Goal: Task Accomplishment & Management: Manage account settings

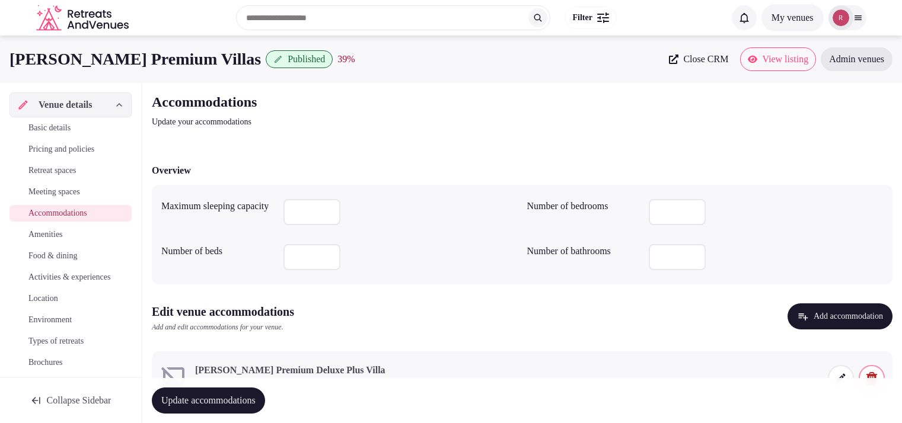
scroll to position [2, 0]
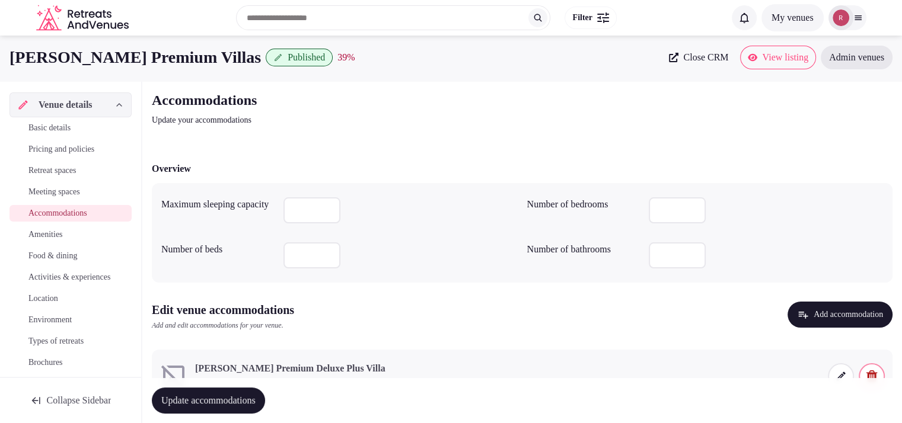
click at [694, 109] on div "Accommodations Update your accommodations" at bounding box center [522, 109] width 741 height 36
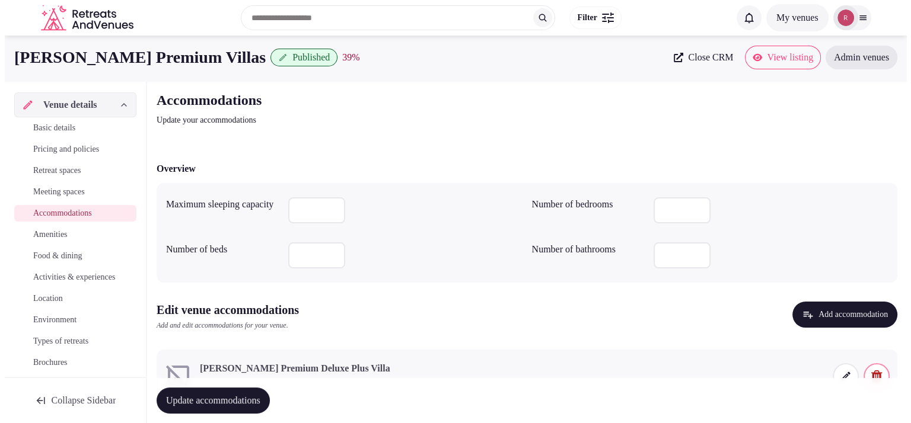
scroll to position [55, 0]
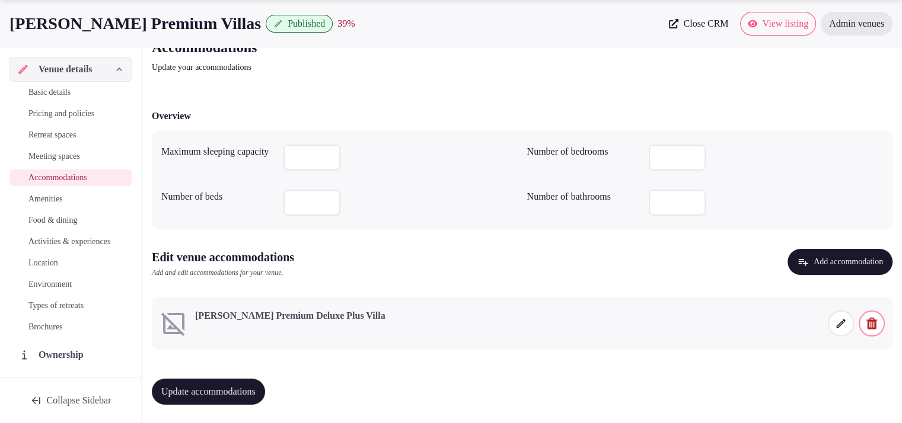
click at [842, 322] on icon at bounding box center [841, 324] width 12 height 12
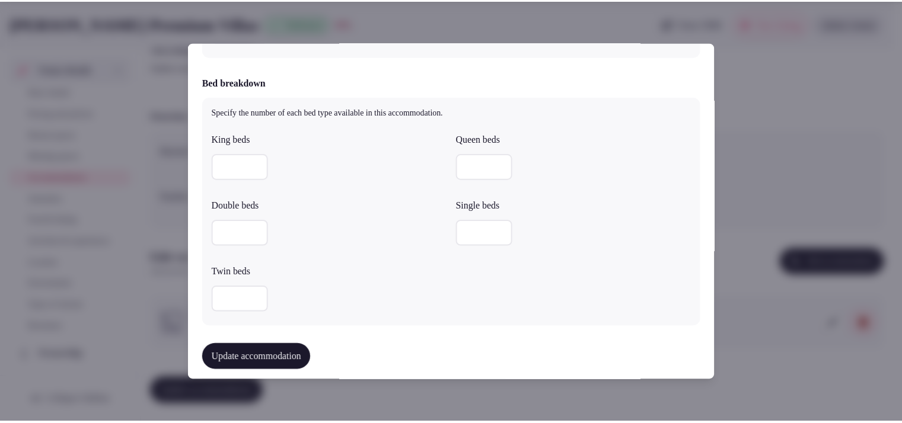
scroll to position [593, 0]
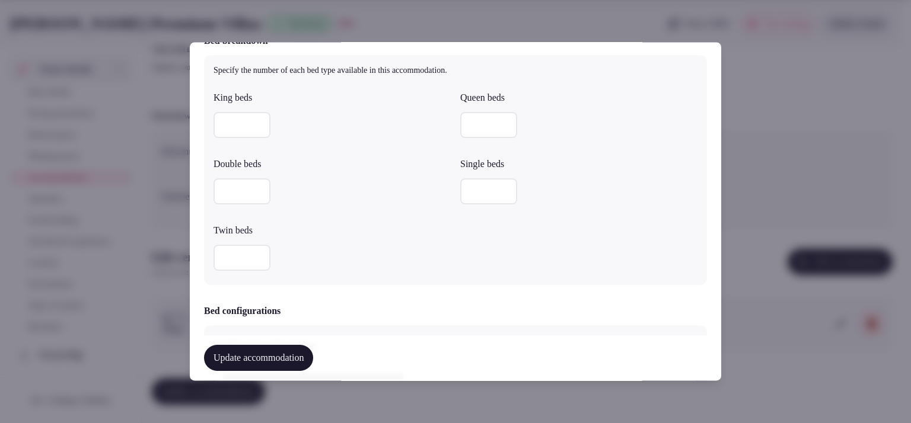
click at [735, 157] on div at bounding box center [455, 211] width 911 height 423
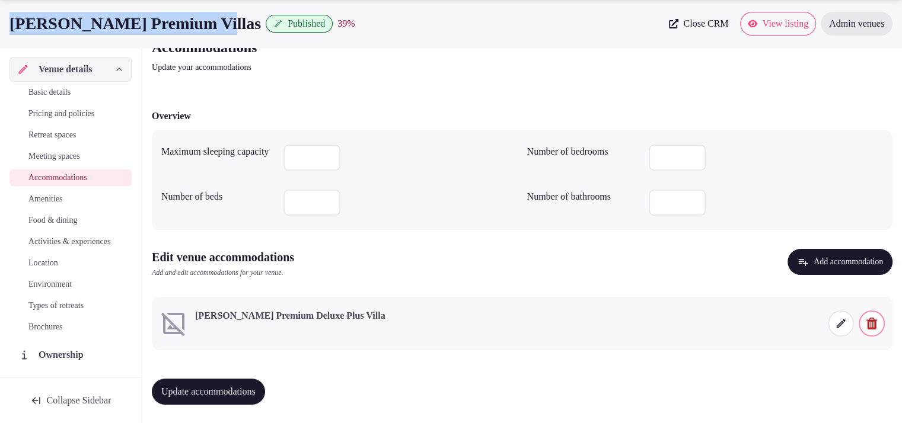
drag, startPoint x: 215, startPoint y: 24, endPoint x: 7, endPoint y: 23, distance: 208.2
click at [7, 23] on div "[PERSON_NAME] Premium Villas Published 39 % Close CRM View listing Admin venues" at bounding box center [451, 24] width 902 height 24
copy h1 "[PERSON_NAME] Premium Villas"
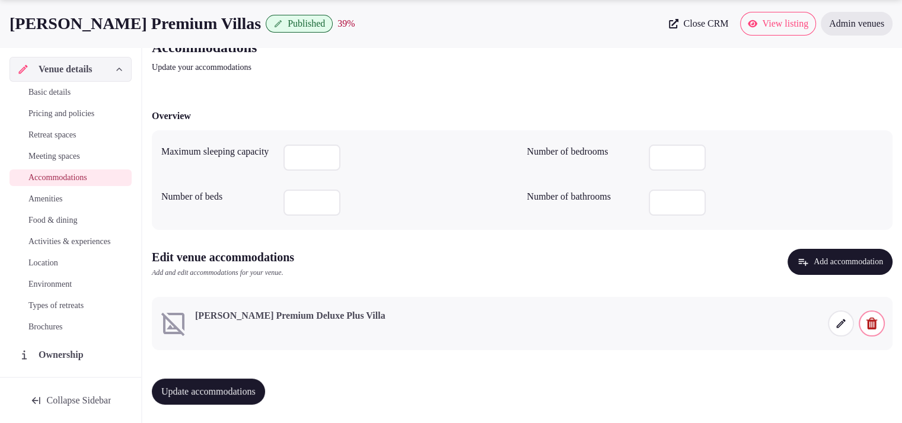
click at [294, 161] on input "number" at bounding box center [311, 158] width 57 height 26
type input "*"
click at [518, 249] on div "Edit venue accommodations Add and edit accommodations for your venue. Add accom…" at bounding box center [522, 268] width 741 height 39
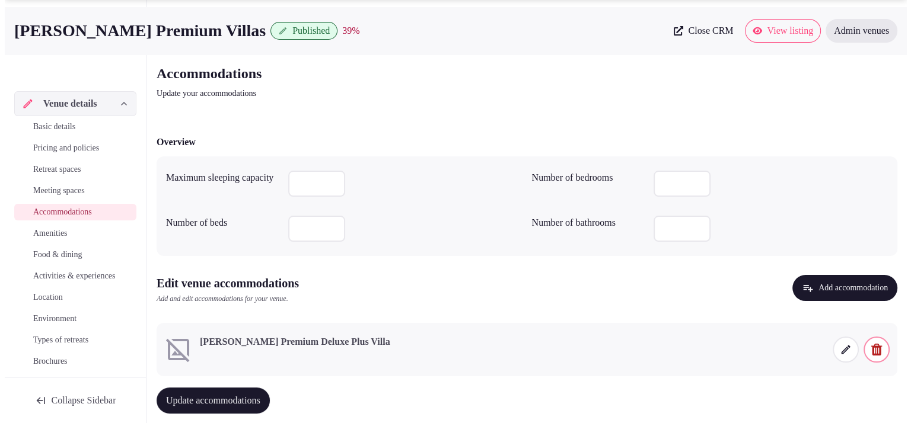
scroll to position [55, 0]
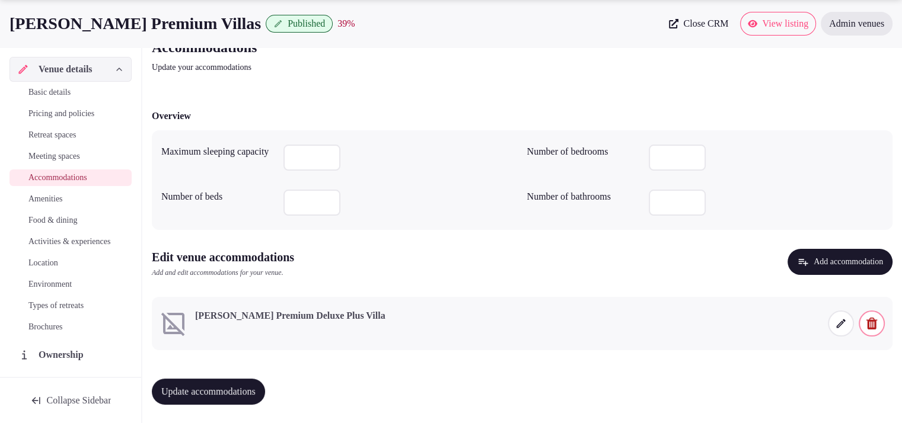
click at [824, 265] on button "Add accommodation" at bounding box center [840, 262] width 105 height 26
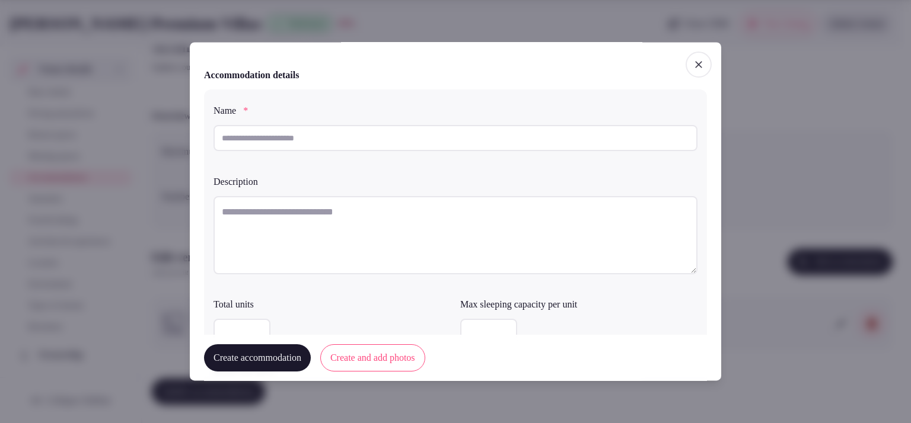
click at [686, 63] on span "button" at bounding box center [699, 65] width 26 height 26
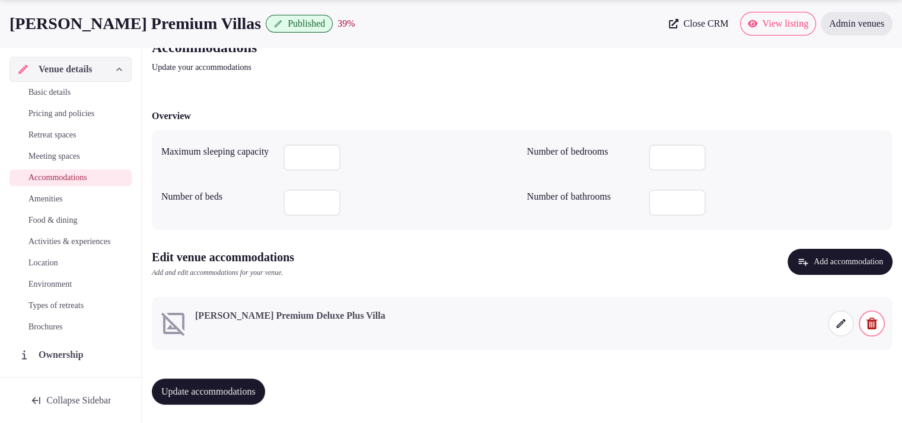
click at [837, 321] on icon at bounding box center [841, 324] width 12 height 12
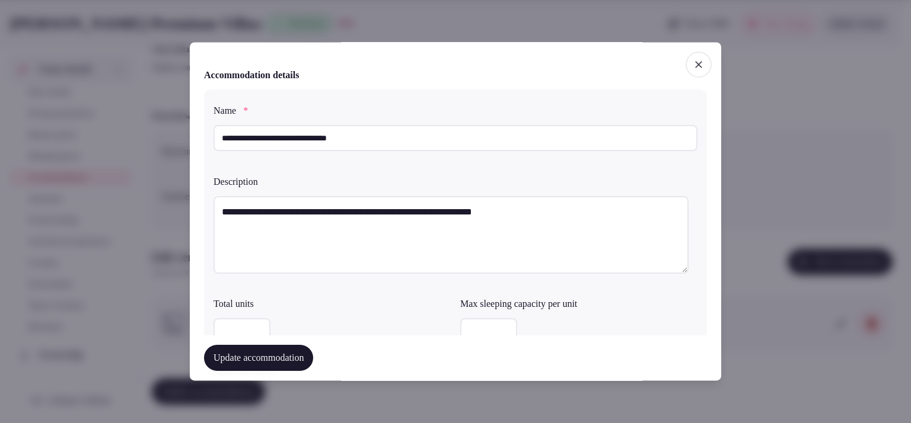
click at [544, 230] on textarea "**********" at bounding box center [451, 235] width 475 height 78
paste textarea "**********"
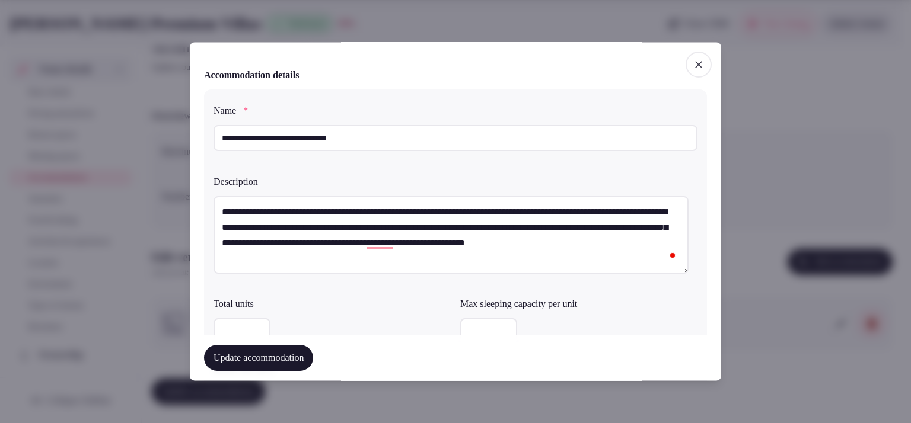
type textarea "**********"
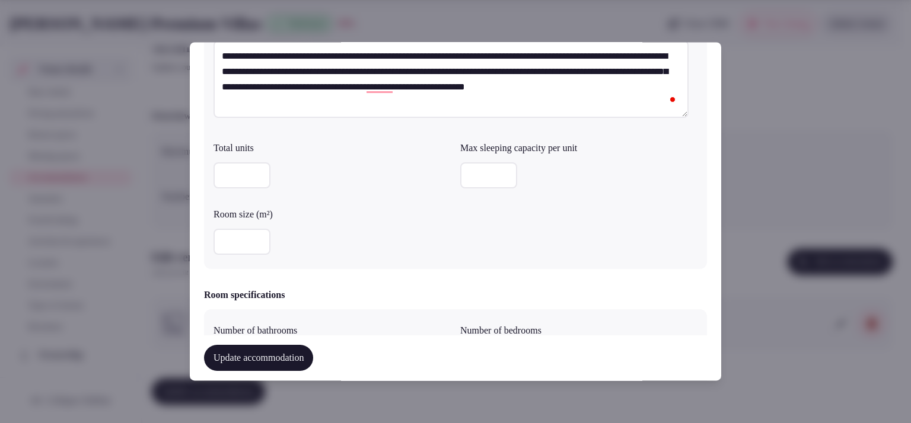
scroll to position [151, 0]
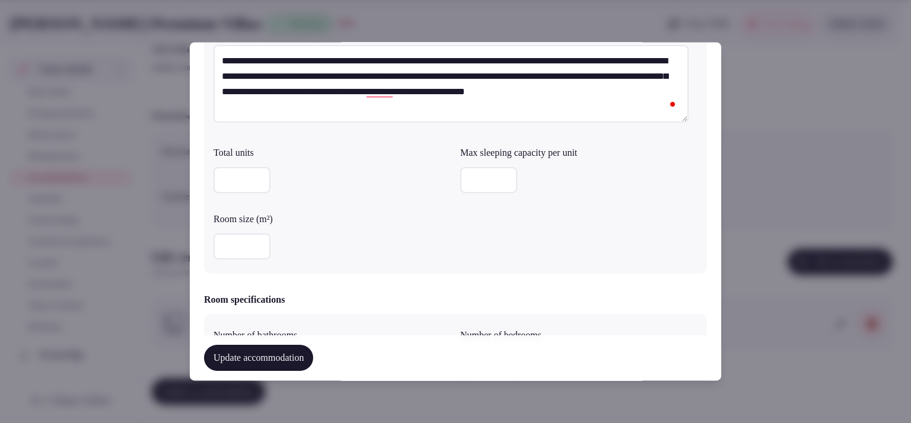
click at [491, 168] on input "number" at bounding box center [488, 181] width 57 height 26
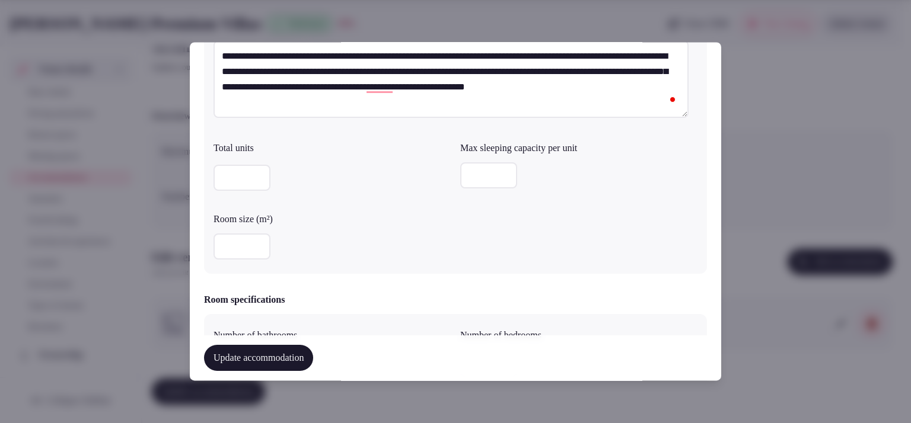
type input "*"
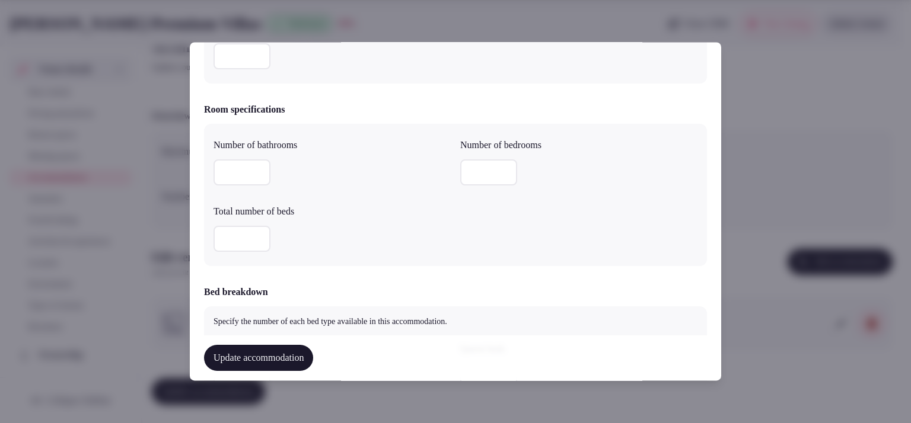
scroll to position [349, 0]
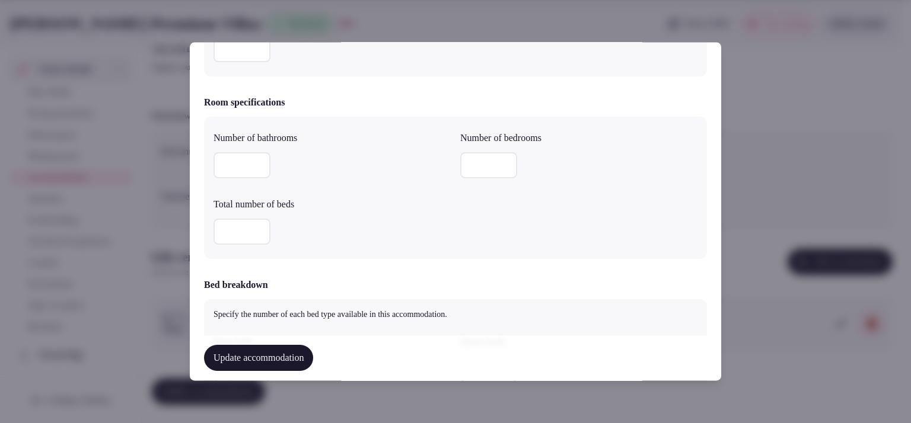
click at [236, 161] on input "number" at bounding box center [242, 166] width 57 height 26
type input "*"
click at [489, 170] on input "number" at bounding box center [488, 166] width 57 height 26
type input "*"
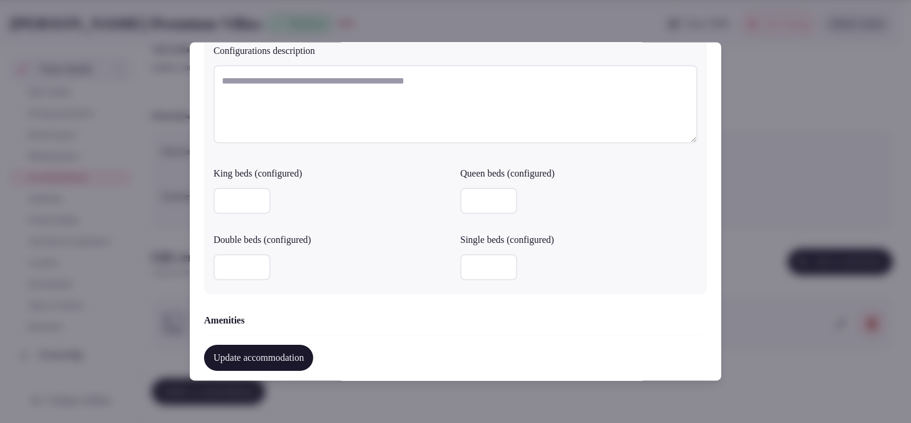
scroll to position [1186, 0]
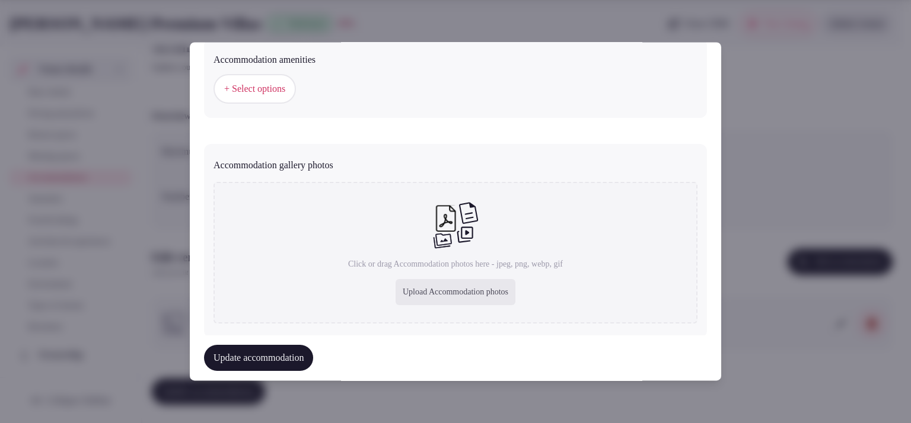
click at [251, 78] on button "+ Select options" at bounding box center [255, 90] width 82 height 30
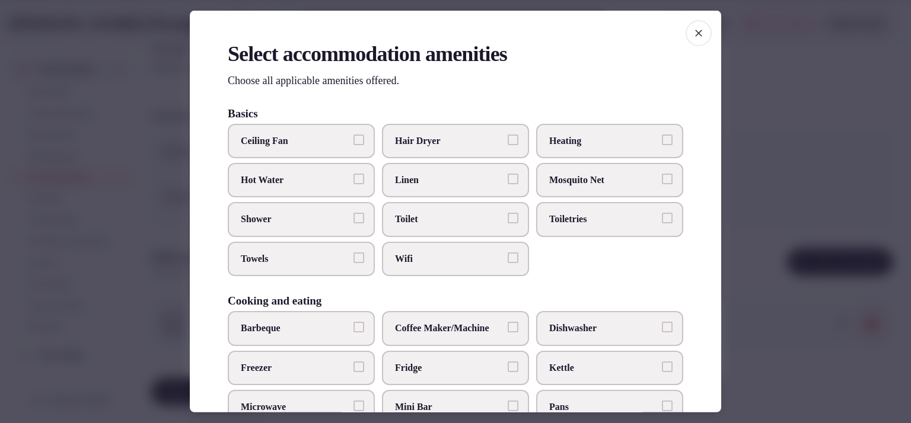
click at [420, 253] on span "Wifi" at bounding box center [449, 259] width 109 height 13
click at [508, 253] on button "Wifi" at bounding box center [513, 258] width 11 height 11
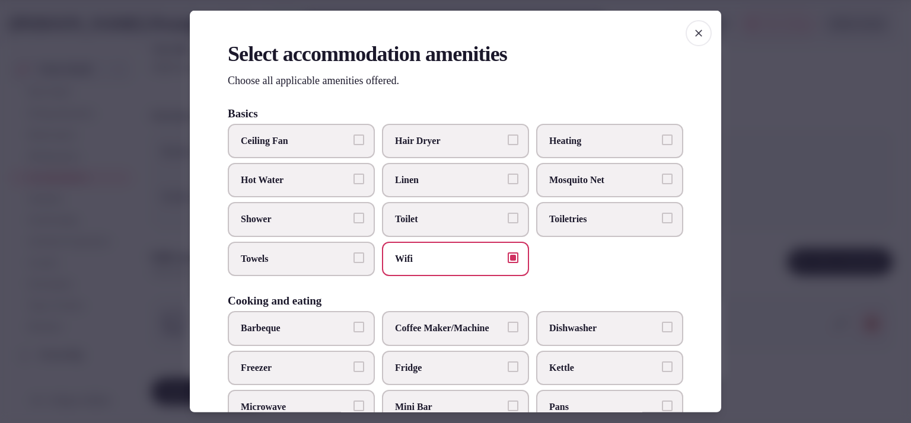
click at [431, 225] on span "Toilet" at bounding box center [449, 219] width 109 height 13
click at [508, 224] on button "Toilet" at bounding box center [513, 218] width 11 height 11
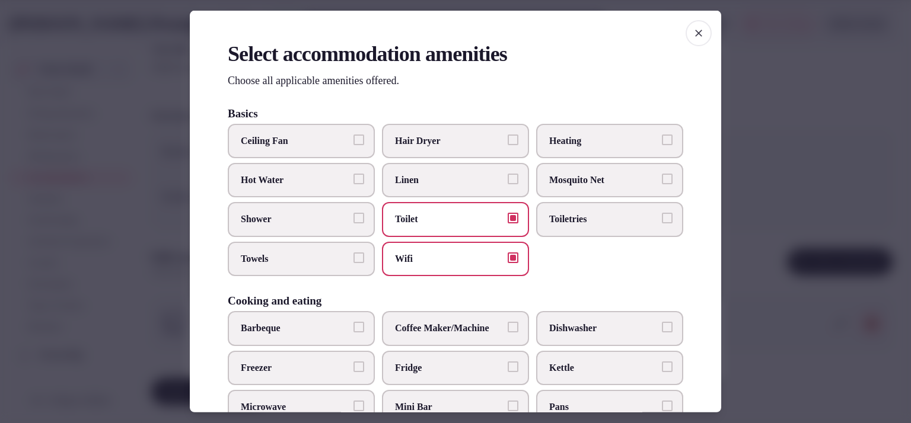
click at [470, 174] on span "Linen" at bounding box center [449, 180] width 109 height 13
click at [508, 174] on button "Linen" at bounding box center [513, 179] width 11 height 11
click at [282, 256] on span "Towels" at bounding box center [295, 259] width 109 height 13
click at [353, 256] on button "Towels" at bounding box center [358, 258] width 11 height 11
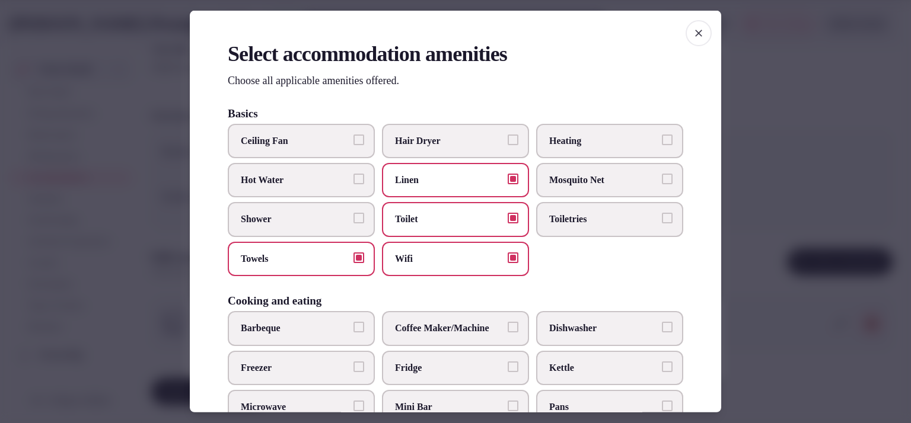
click at [302, 224] on span "Shower" at bounding box center [295, 219] width 109 height 13
click at [353, 224] on button "Shower" at bounding box center [358, 218] width 11 height 11
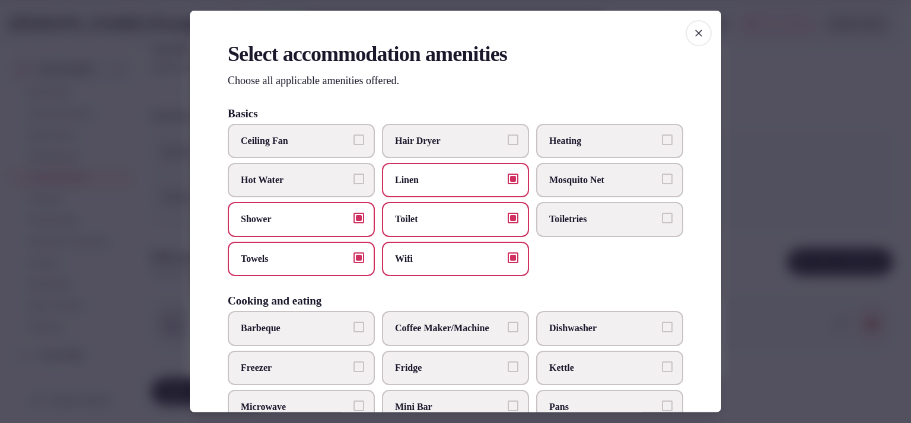
scroll to position [351, 0]
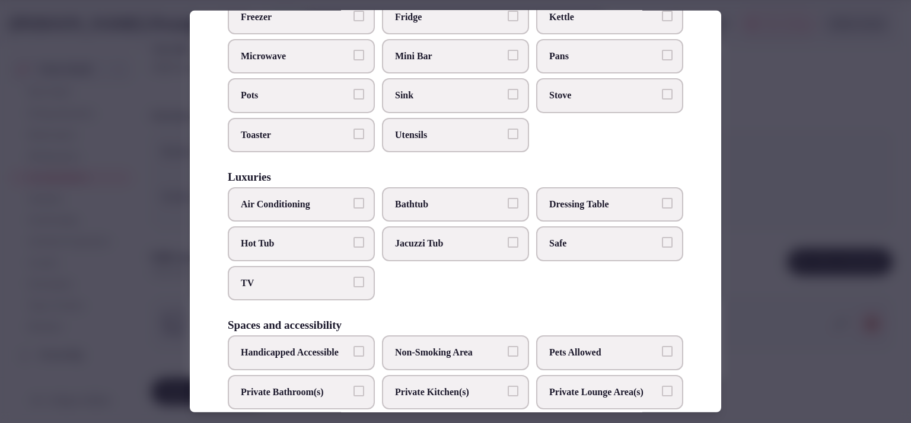
click at [299, 198] on span "Air Conditioning" at bounding box center [295, 204] width 109 height 13
click at [353, 198] on button "Air Conditioning" at bounding box center [358, 203] width 11 height 11
click at [288, 277] on span "TV" at bounding box center [295, 283] width 109 height 13
click at [353, 277] on button "TV" at bounding box center [358, 282] width 11 height 11
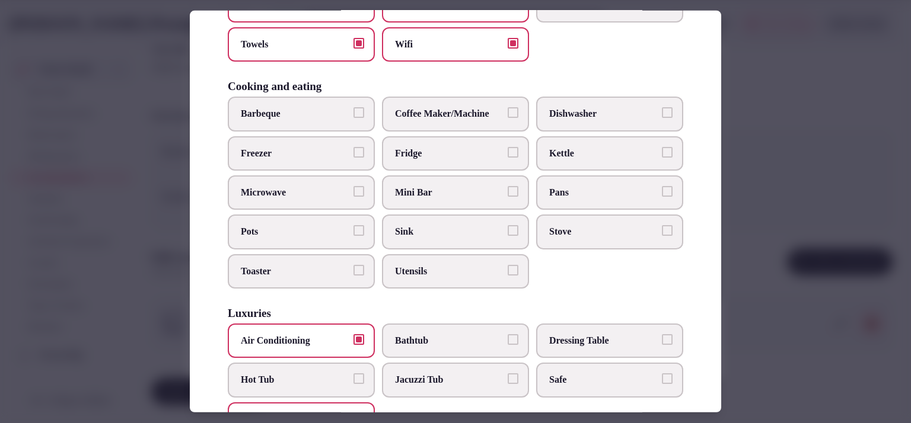
scroll to position [209, 0]
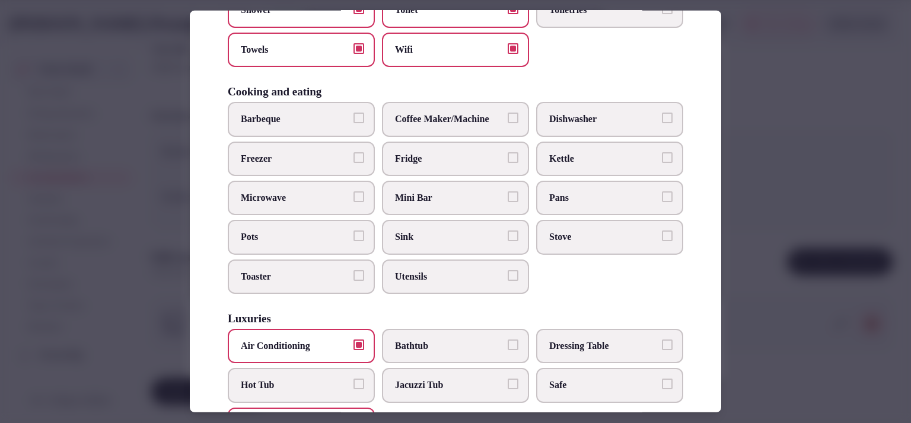
click at [288, 198] on span "Microwave" at bounding box center [295, 198] width 109 height 13
click at [353, 198] on button "Microwave" at bounding box center [358, 197] width 11 height 11
click at [448, 234] on span "Sink" at bounding box center [449, 237] width 109 height 13
click at [508, 234] on button "Sink" at bounding box center [513, 236] width 11 height 11
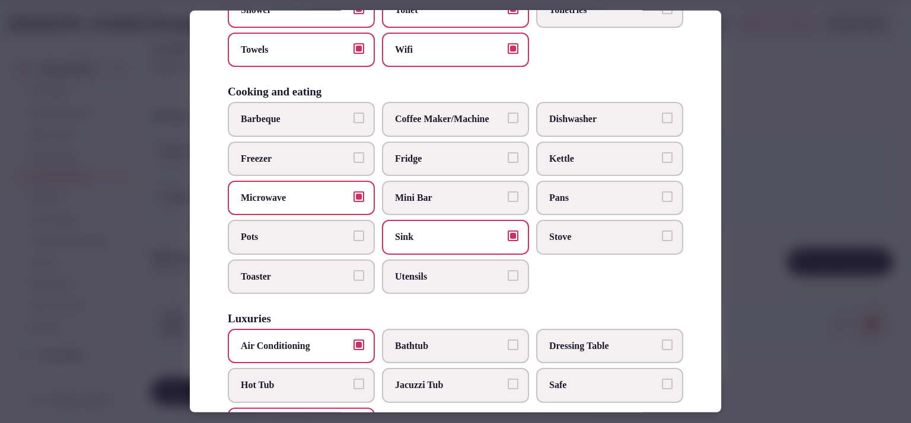
click at [456, 271] on span "Utensils" at bounding box center [449, 276] width 109 height 13
click at [508, 271] on button "Utensils" at bounding box center [513, 275] width 11 height 11
click at [586, 241] on label "Stove" at bounding box center [609, 237] width 147 height 34
click at [662, 241] on button "Stove" at bounding box center [667, 236] width 11 height 11
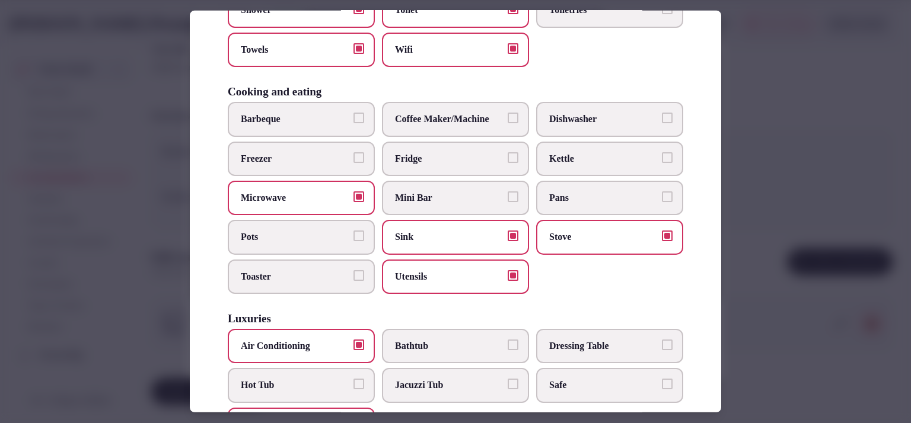
click at [590, 198] on span "Pans" at bounding box center [603, 198] width 109 height 13
click at [662, 198] on button "Pans" at bounding box center [667, 197] width 11 height 11
click at [486, 165] on label "Fridge" at bounding box center [455, 158] width 147 height 34
click at [508, 162] on button "Fridge" at bounding box center [513, 157] width 11 height 11
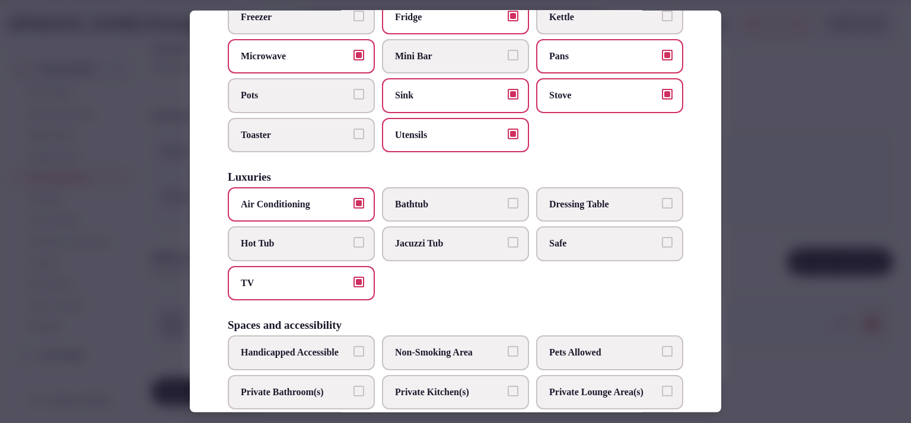
scroll to position [635, 0]
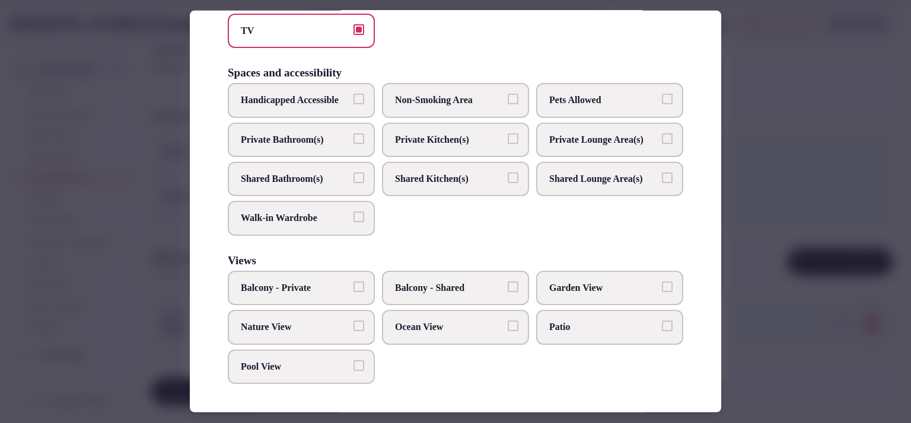
click at [482, 127] on label "Private Kitchen(s)" at bounding box center [455, 140] width 147 height 34
click at [508, 133] on button "Private Kitchen(s)" at bounding box center [513, 138] width 11 height 11
click at [308, 133] on span "Private Bathroom(s)" at bounding box center [295, 139] width 109 height 13
click at [353, 133] on button "Private Bathroom(s)" at bounding box center [358, 138] width 11 height 11
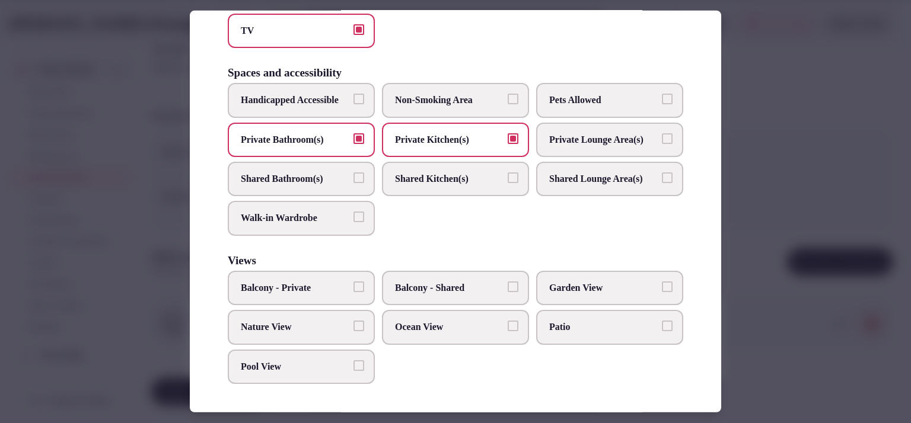
click at [285, 301] on label "Balcony - Private" at bounding box center [301, 288] width 147 height 34
click at [353, 292] on button "Balcony - Private" at bounding box center [358, 287] width 11 height 11
click at [359, 372] on label "Pool View" at bounding box center [301, 366] width 147 height 34
click at [359, 371] on button "Pool View" at bounding box center [358, 365] width 11 height 11
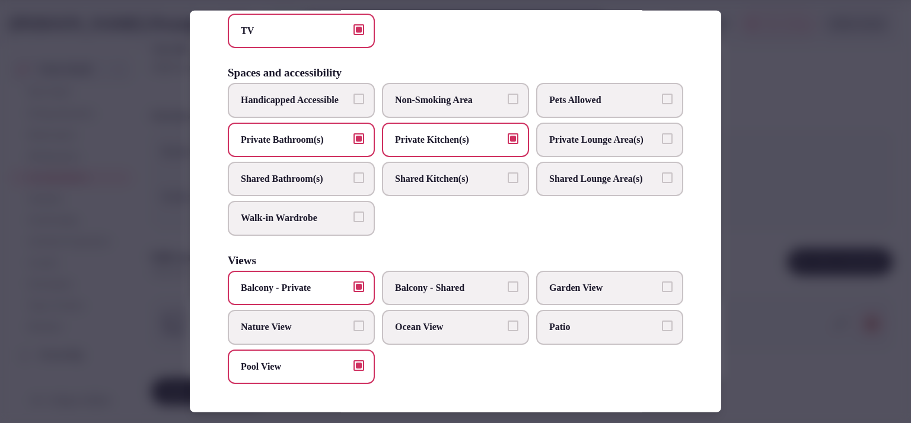
click at [591, 296] on label "Garden View" at bounding box center [609, 288] width 147 height 34
click at [662, 292] on button "Garden View" at bounding box center [667, 287] width 11 height 11
click at [780, 183] on div at bounding box center [455, 211] width 911 height 423
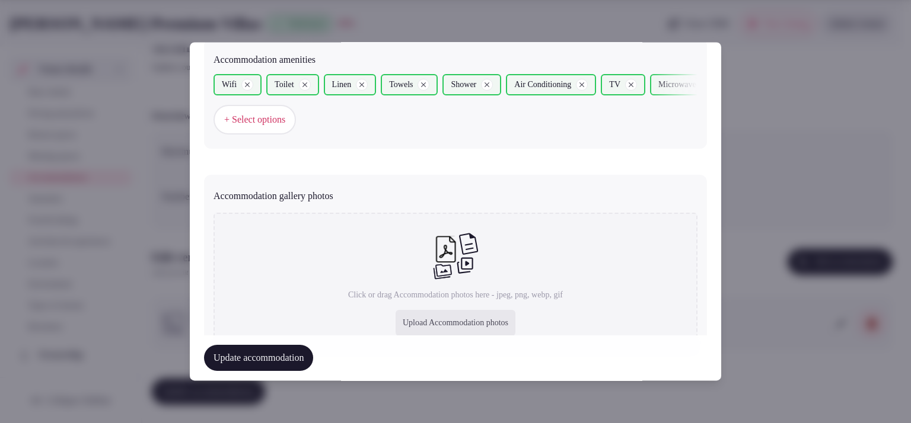
click at [442, 336] on div "Update accommodation" at bounding box center [455, 358] width 503 height 45
click at [454, 323] on div "Upload Accommodation photos" at bounding box center [456, 324] width 120 height 26
click at [409, 317] on div "Upload Accommodation photos" at bounding box center [456, 324] width 120 height 26
click at [578, 128] on div "Wifi Toilet Linen Towels Shower Air Conditioning TV Microwave Sink Utensils Sto…" at bounding box center [456, 105] width 484 height 60
click at [429, 318] on div "Upload Accommodation photos" at bounding box center [456, 324] width 120 height 26
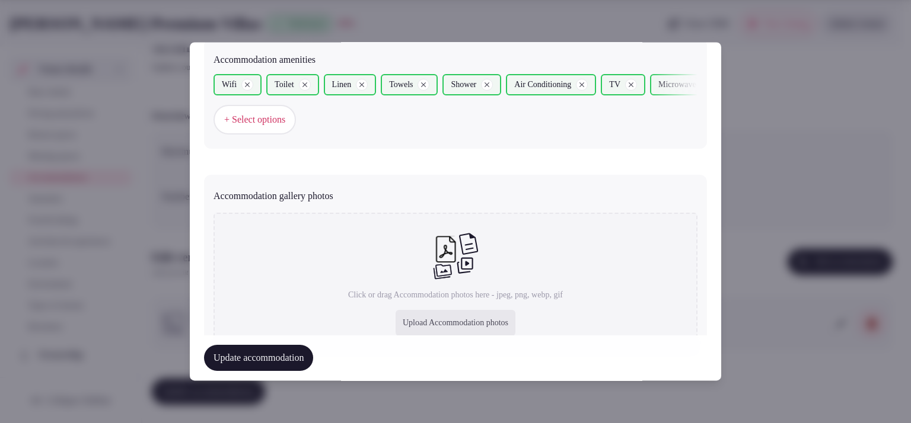
type input "**********"
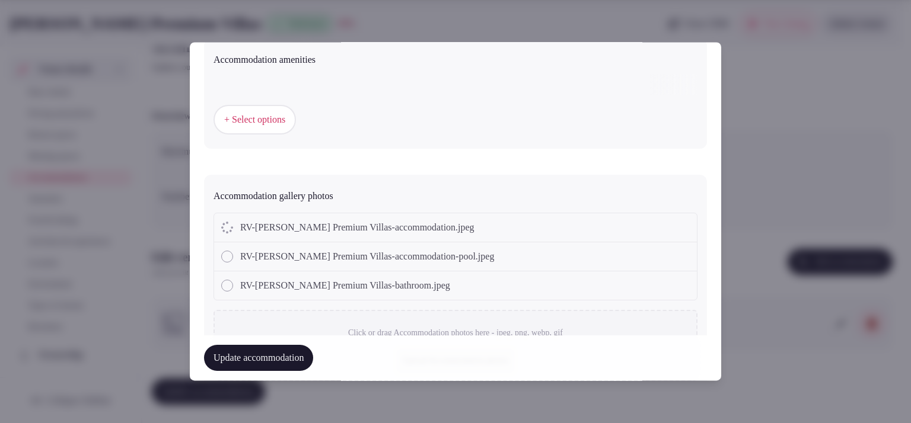
type textarea "**********"
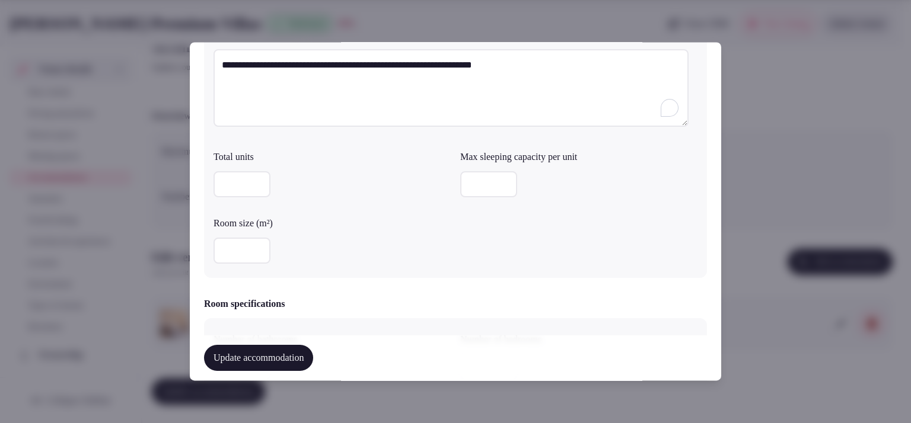
scroll to position [0, 0]
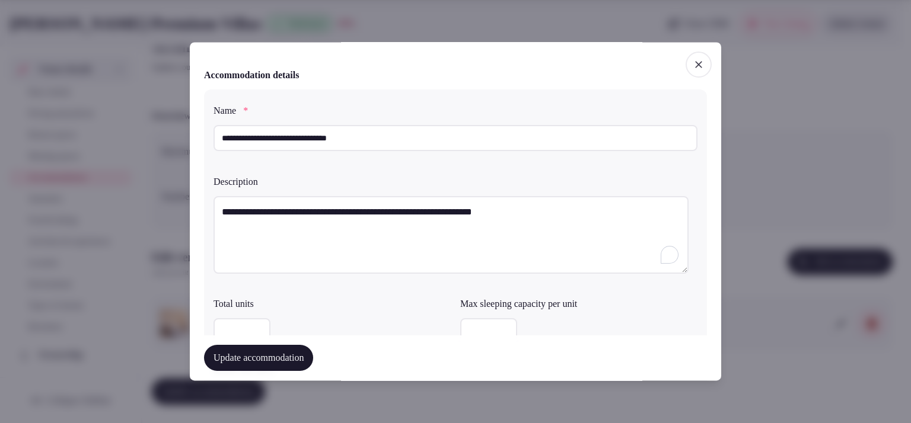
click at [354, 227] on textarea "**********" at bounding box center [451, 235] width 475 height 78
click at [362, 215] on textarea "**********" at bounding box center [451, 235] width 475 height 78
paste textarea "**********"
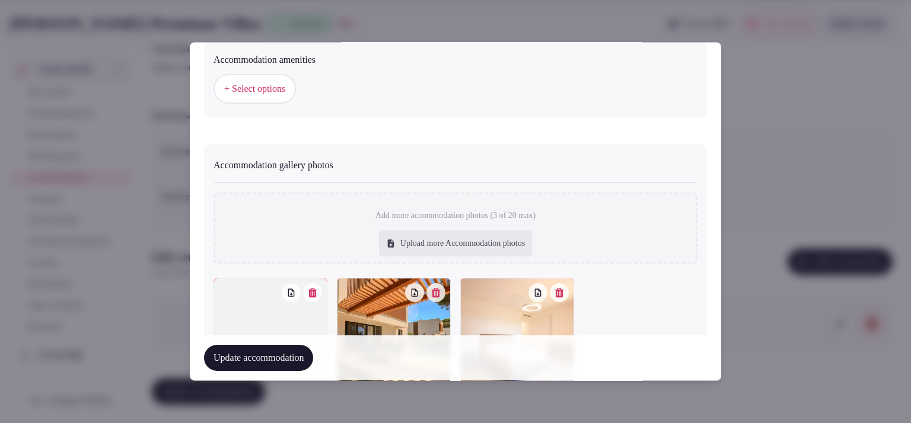
scroll to position [1276, 0]
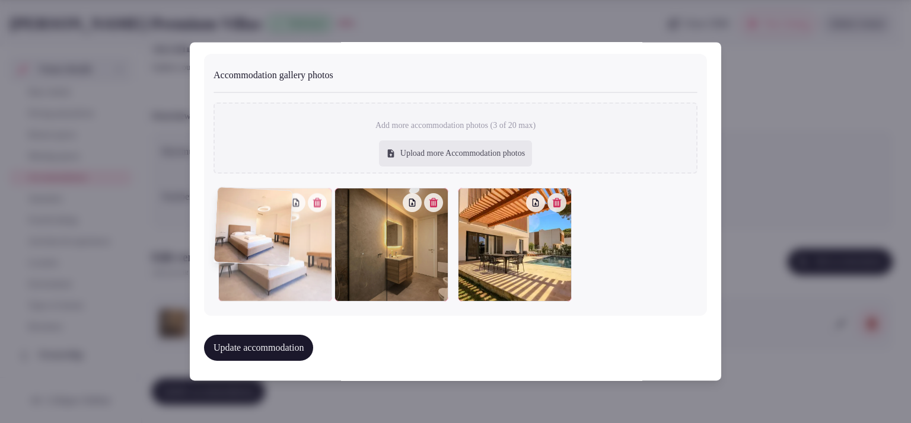
drag, startPoint x: 517, startPoint y: 272, endPoint x: 299, endPoint y: 275, distance: 217.7
click at [299, 275] on div at bounding box center [275, 246] width 114 height 114
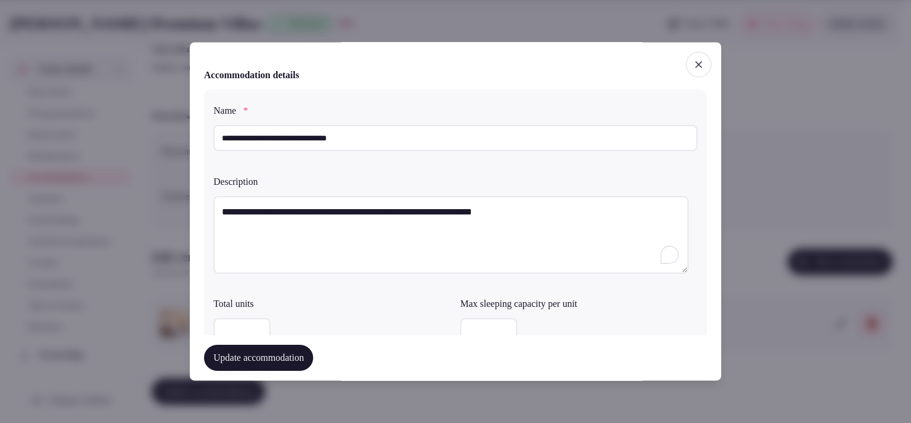
scroll to position [0, 0]
click at [389, 247] on textarea "**********" at bounding box center [451, 235] width 475 height 78
type textarea "*"
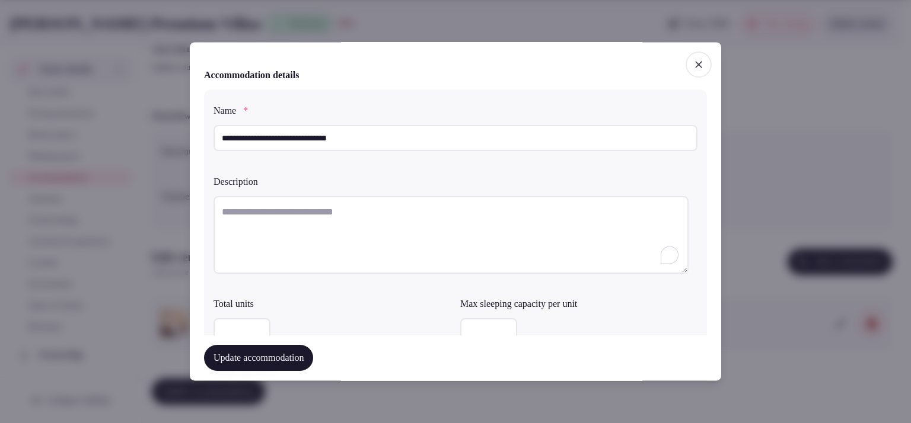
paste textarea "**********"
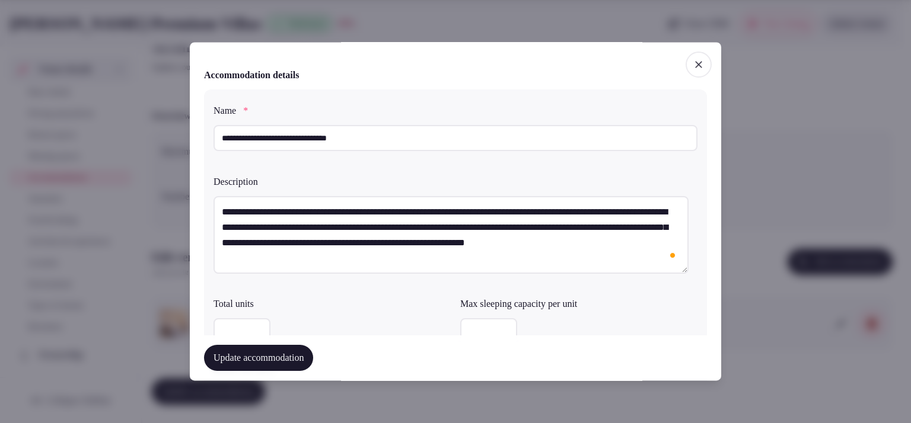
scroll to position [297, 0]
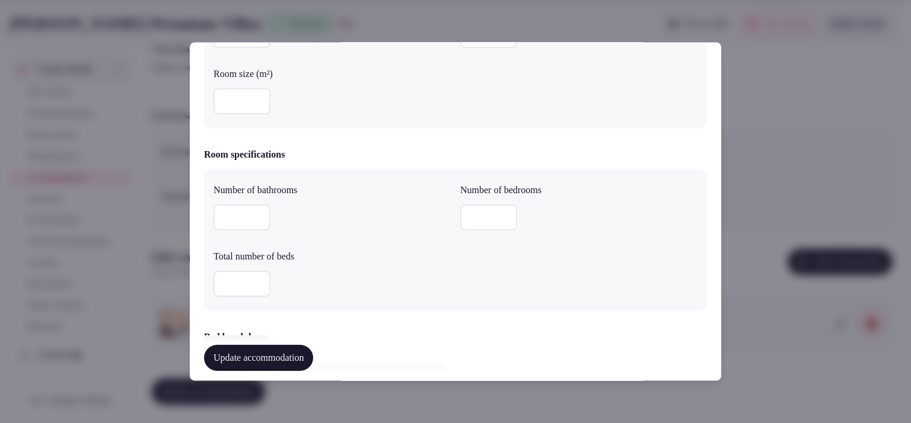
type textarea "**********"
click at [221, 218] on input "number" at bounding box center [242, 218] width 57 height 26
click at [219, 208] on input "number" at bounding box center [242, 218] width 57 height 26
type input "*"
click at [467, 215] on input "number" at bounding box center [488, 218] width 57 height 26
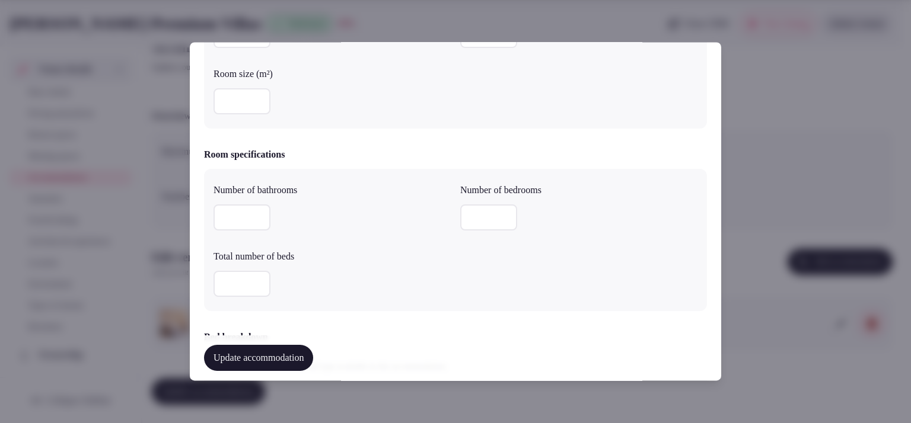
click at [467, 215] on input "number" at bounding box center [488, 218] width 57 height 26
type input "*"
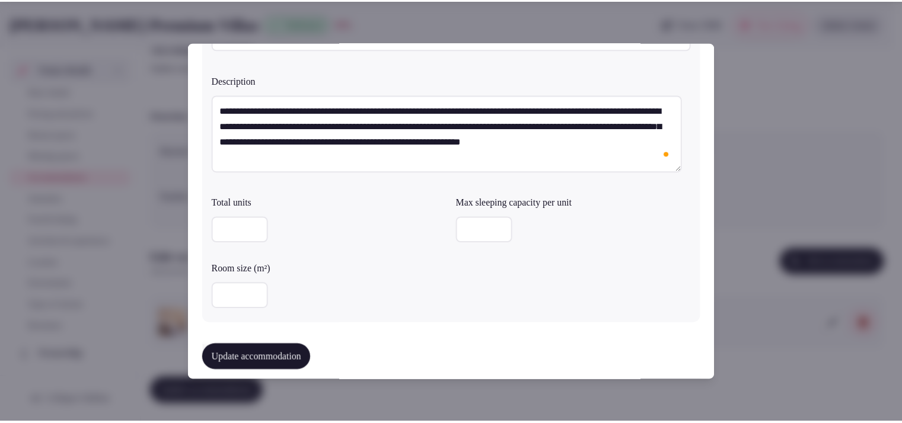
scroll to position [74, 0]
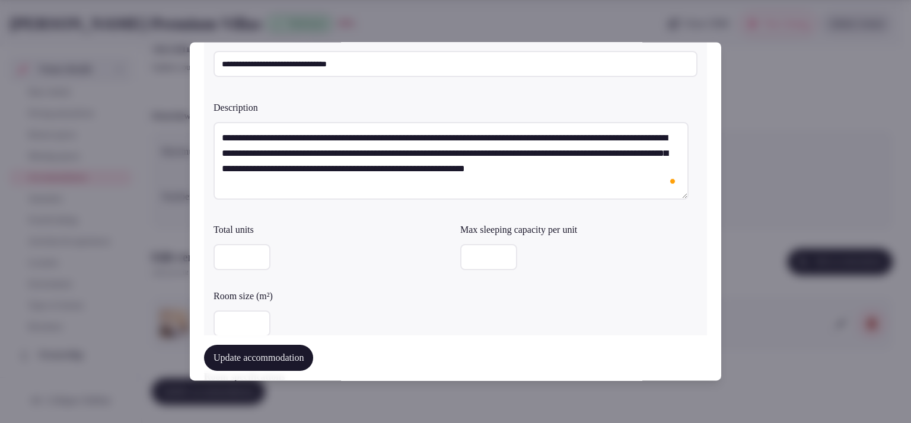
click at [476, 247] on input "number" at bounding box center [488, 258] width 57 height 26
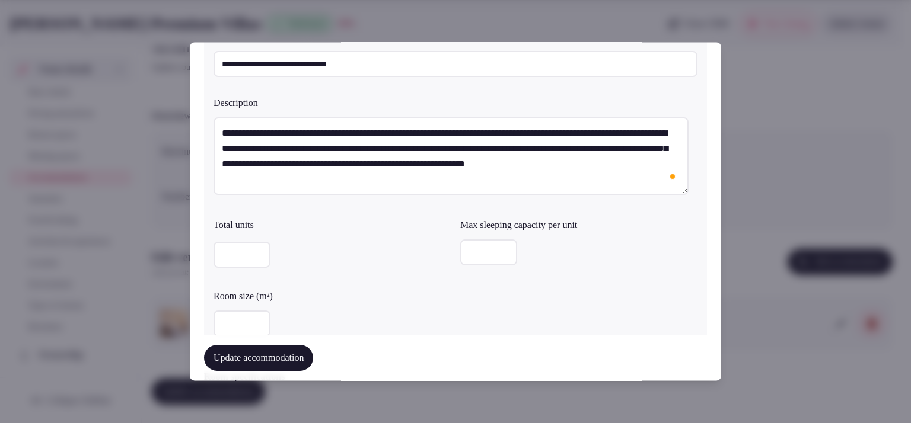
type input "*"
click at [304, 356] on button "Update accommodation" at bounding box center [258, 359] width 109 height 26
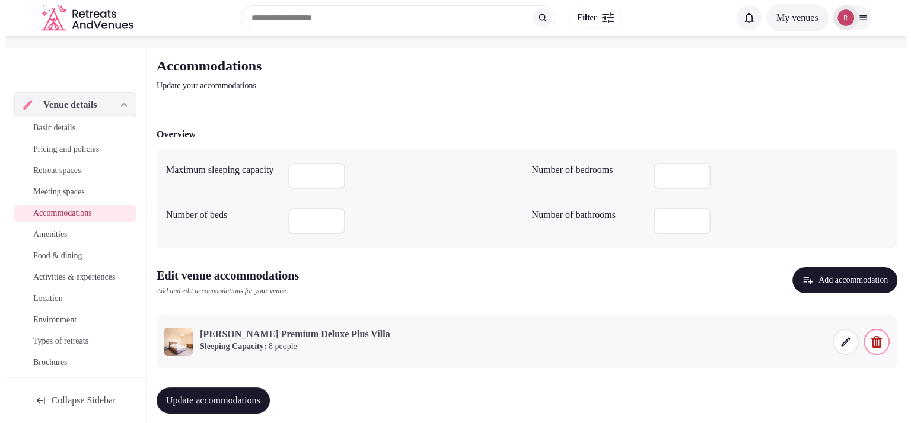
scroll to position [55, 0]
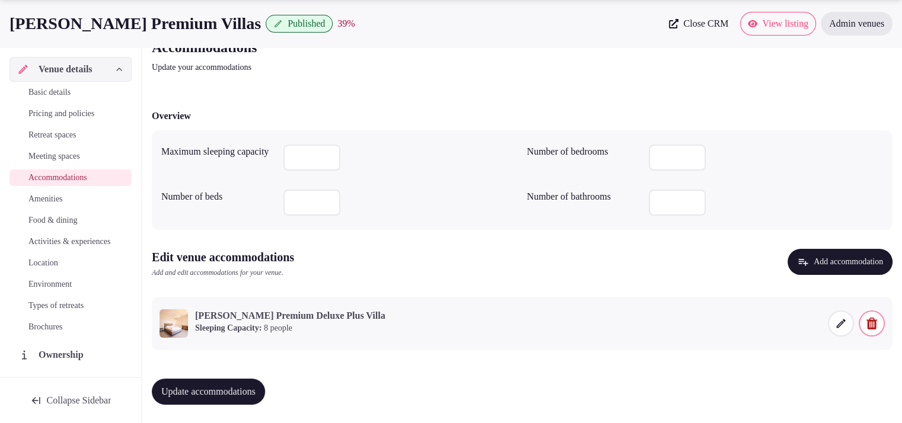
click at [847, 320] on span at bounding box center [841, 324] width 26 height 26
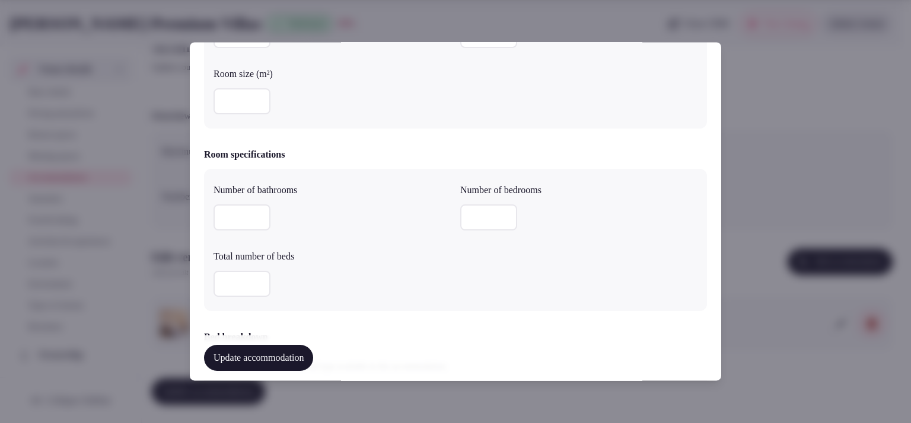
scroll to position [0, 0]
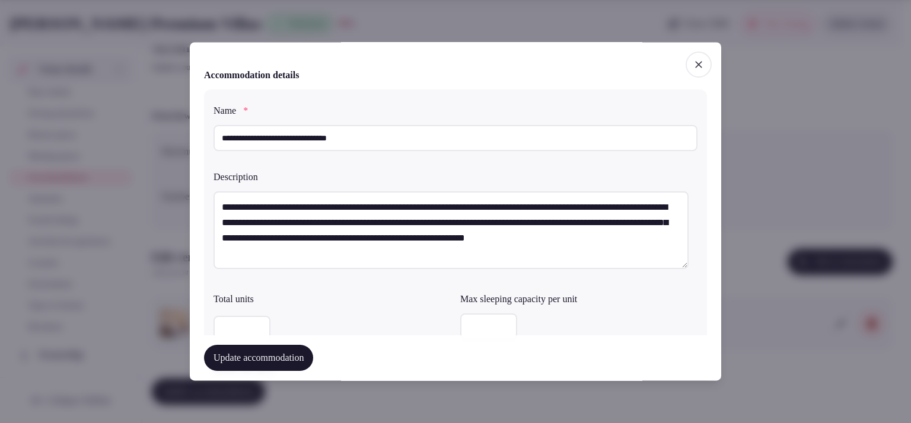
click at [470, 324] on input "*" at bounding box center [488, 327] width 57 height 26
type input "*"
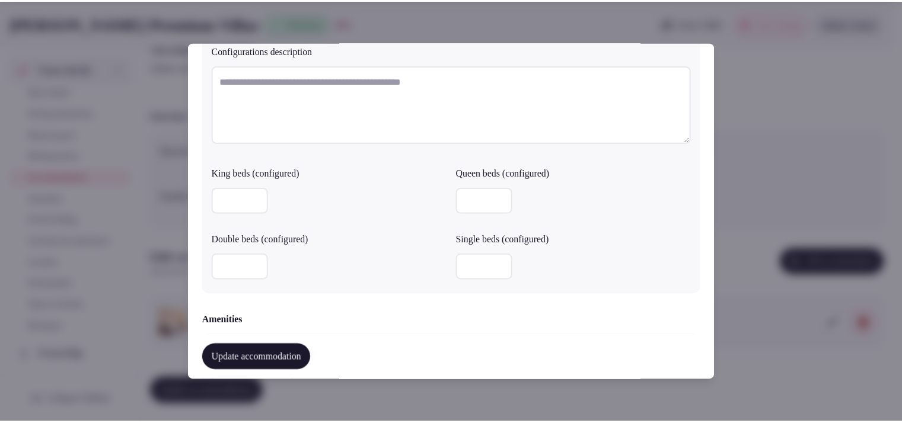
scroll to position [1186, 0]
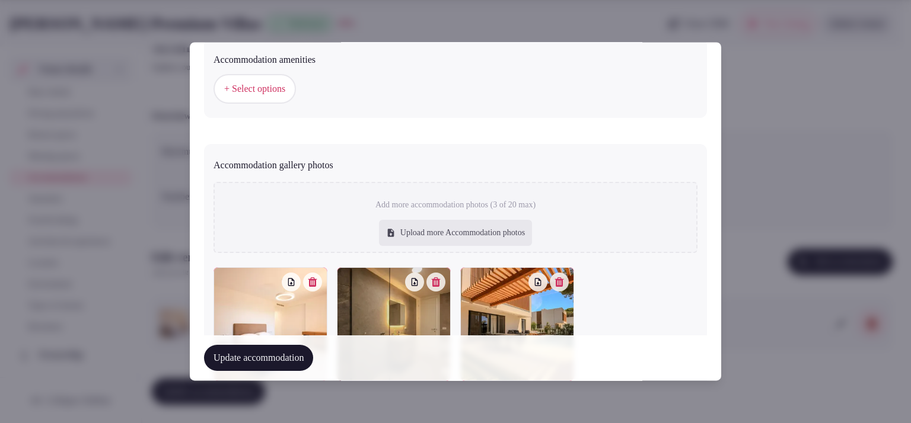
click at [294, 365] on button "Update accommodation" at bounding box center [258, 359] width 109 height 26
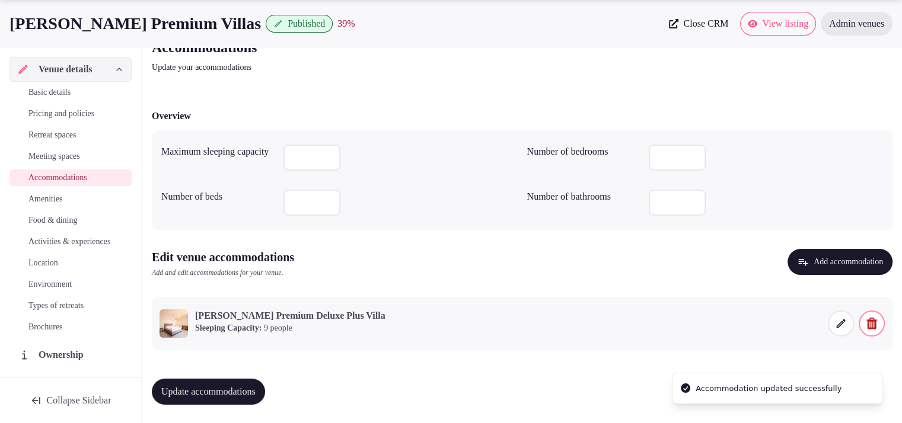
click at [237, 379] on button "Update accommodations" at bounding box center [208, 392] width 113 height 26
click at [244, 379] on button "Update accommodations" at bounding box center [208, 392] width 113 height 26
click at [63, 195] on span "Amenities" at bounding box center [45, 199] width 34 height 12
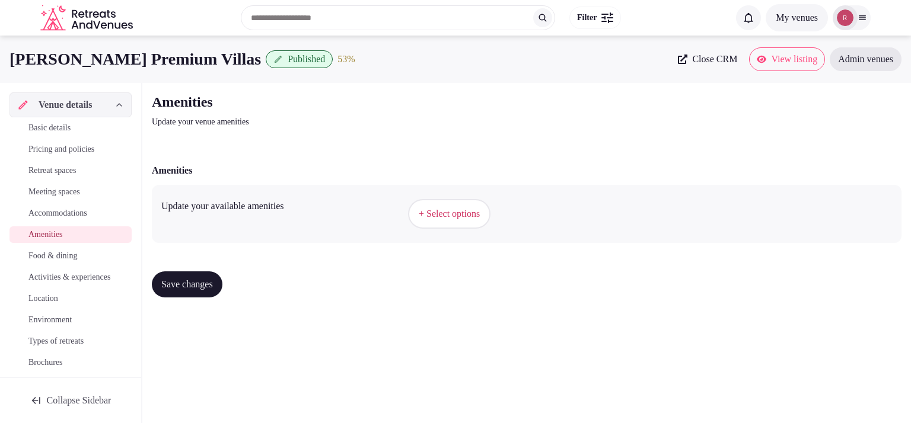
click at [484, 223] on button "+ Select options" at bounding box center [449, 214] width 82 height 30
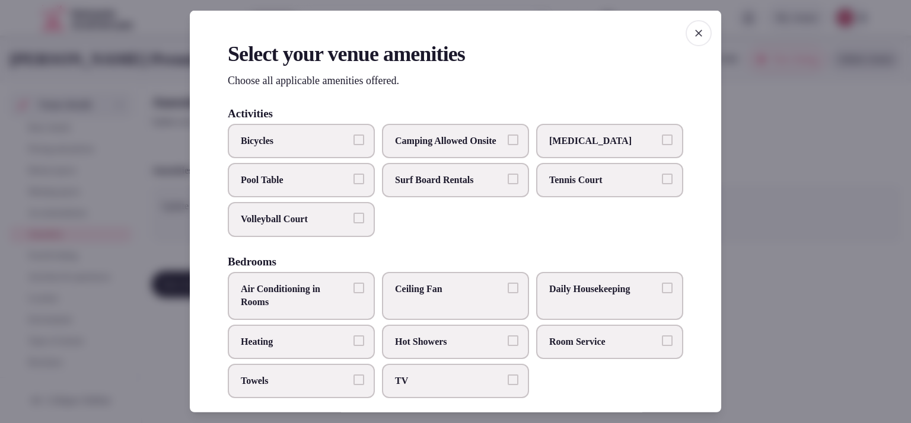
click at [336, 150] on label "Bicycles" at bounding box center [301, 140] width 147 height 34
click at [353, 145] on button "Bicycles" at bounding box center [358, 139] width 11 height 11
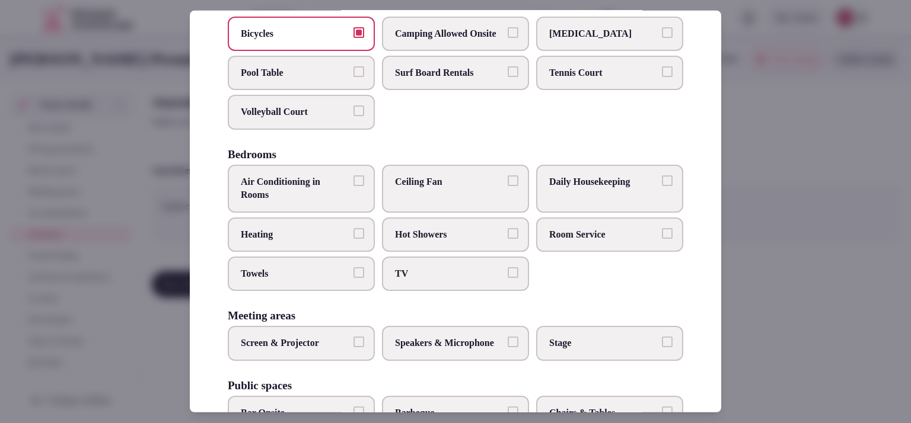
scroll to position [113, 0]
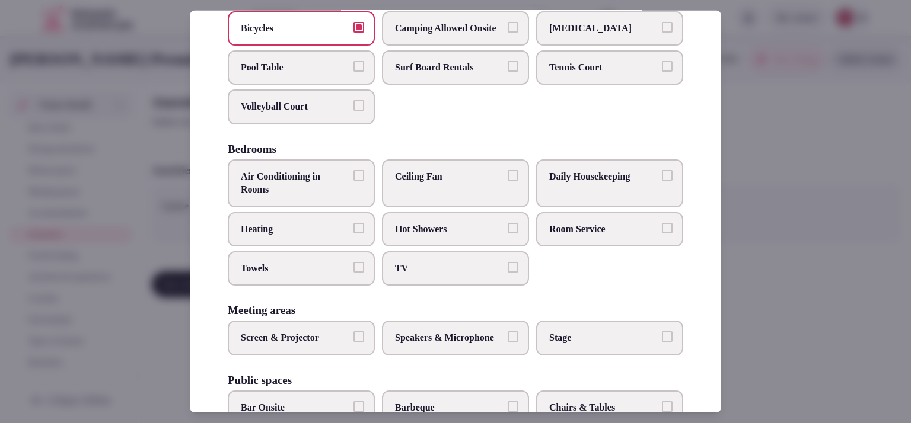
click at [343, 194] on span "Air Conditioning in Rooms" at bounding box center [295, 183] width 109 height 27
click at [353, 181] on button "Air Conditioning in Rooms" at bounding box center [358, 175] width 11 height 11
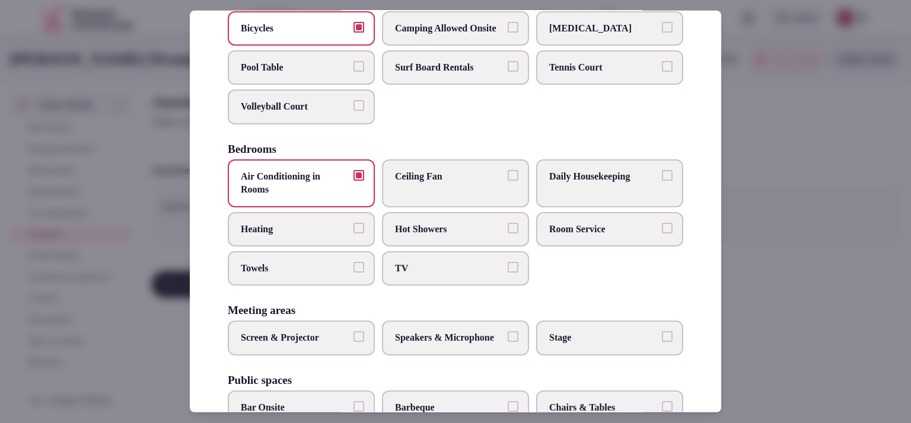
click at [405, 268] on label "TV" at bounding box center [455, 268] width 147 height 34
click at [508, 268] on button "TV" at bounding box center [513, 267] width 11 height 11
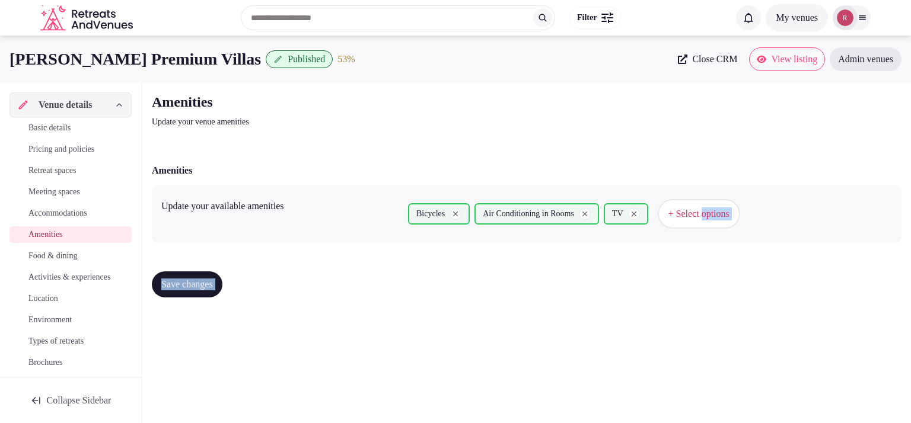
drag, startPoint x: 722, startPoint y: 175, endPoint x: 722, endPoint y: 186, distance: 11.3
click at [721, 215] on span "+ Select options" at bounding box center [698, 214] width 61 height 13
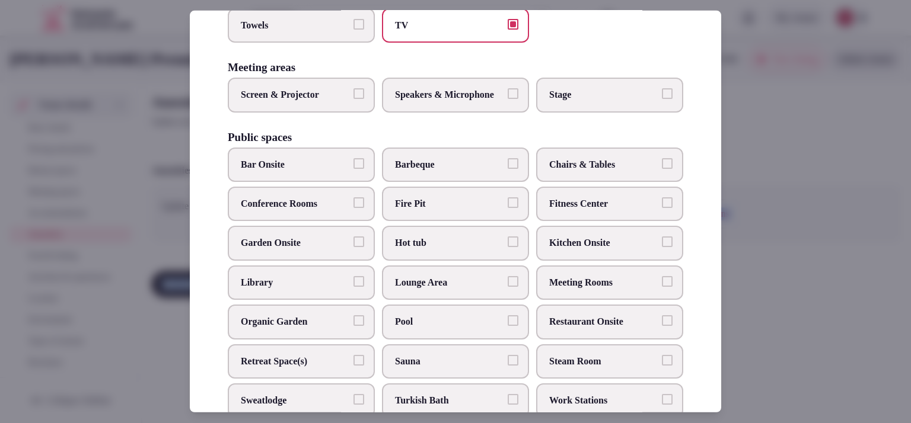
scroll to position [358, 0]
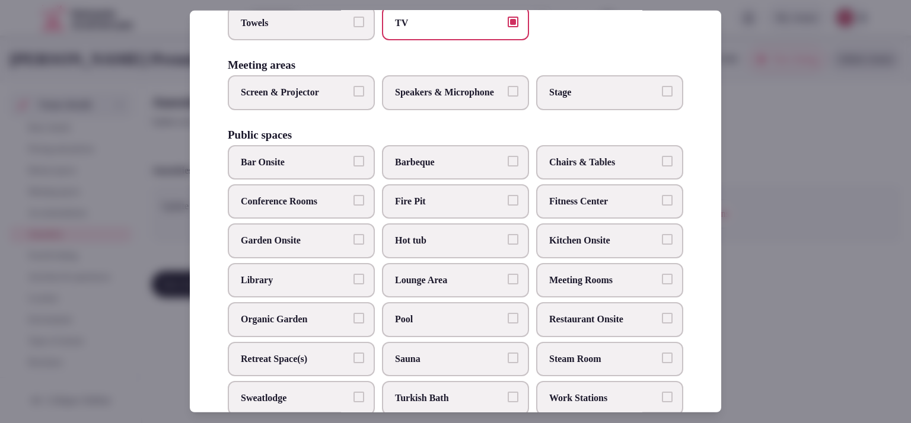
click at [447, 208] on span "Fire Pit" at bounding box center [449, 201] width 109 height 13
click at [508, 206] on button "Fire Pit" at bounding box center [513, 200] width 11 height 11
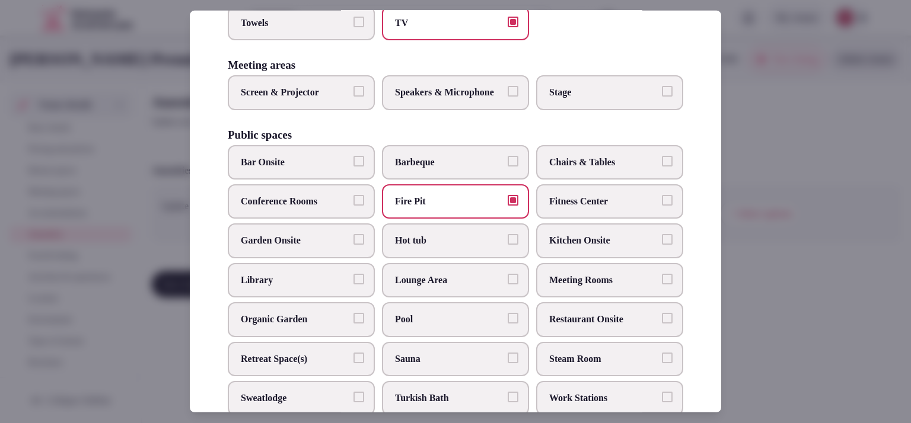
click at [465, 169] on span "Barbeque" at bounding box center [449, 162] width 109 height 13
click at [508, 167] on button "Barbeque" at bounding box center [513, 161] width 11 height 11
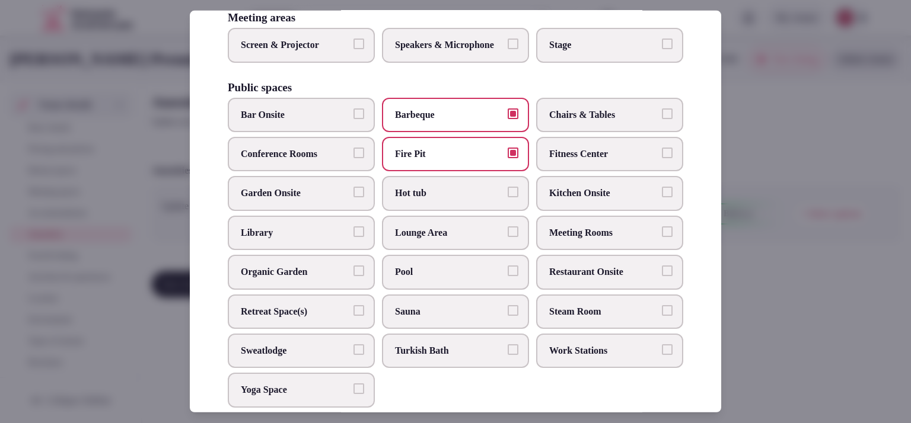
scroll to position [420, 0]
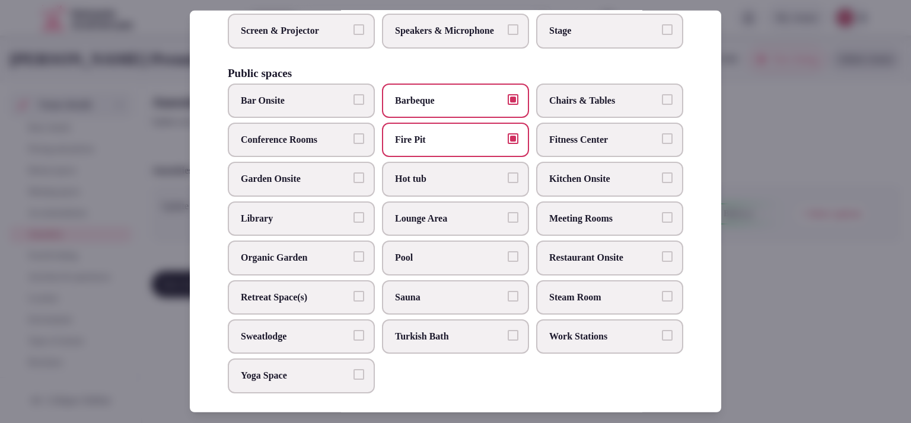
click at [469, 265] on span "Pool" at bounding box center [449, 257] width 109 height 13
click at [508, 262] on button "Pool" at bounding box center [513, 256] width 11 height 11
click at [597, 146] on span "Fitness Center" at bounding box center [603, 139] width 109 height 13
click at [662, 144] on button "Fitness Center" at bounding box center [667, 138] width 11 height 11
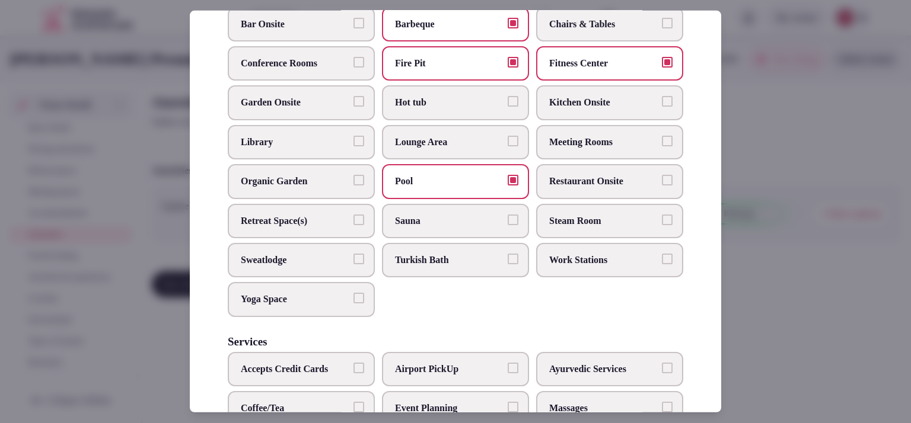
scroll to position [467, 0]
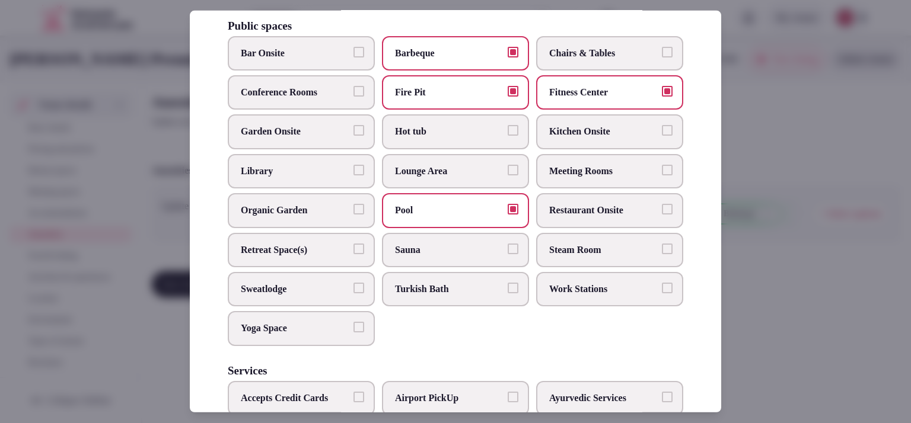
click at [314, 138] on span "Garden Onsite" at bounding box center [295, 131] width 109 height 13
click at [353, 136] on button "Garden Onsite" at bounding box center [358, 130] width 11 height 11
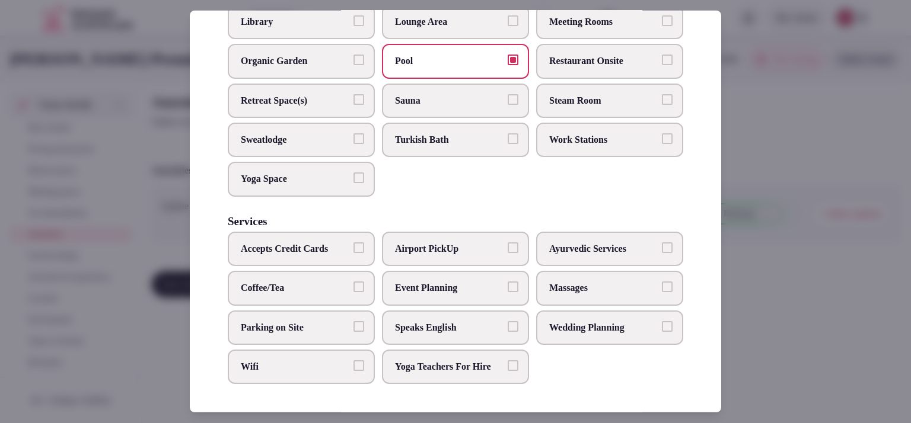
click at [299, 321] on span "Parking on Site" at bounding box center [295, 327] width 109 height 13
click at [353, 321] on button "Parking on Site" at bounding box center [358, 326] width 11 height 11
click at [293, 361] on span "Wifi" at bounding box center [295, 367] width 109 height 13
click at [353, 361] on button "Wifi" at bounding box center [358, 366] width 11 height 11
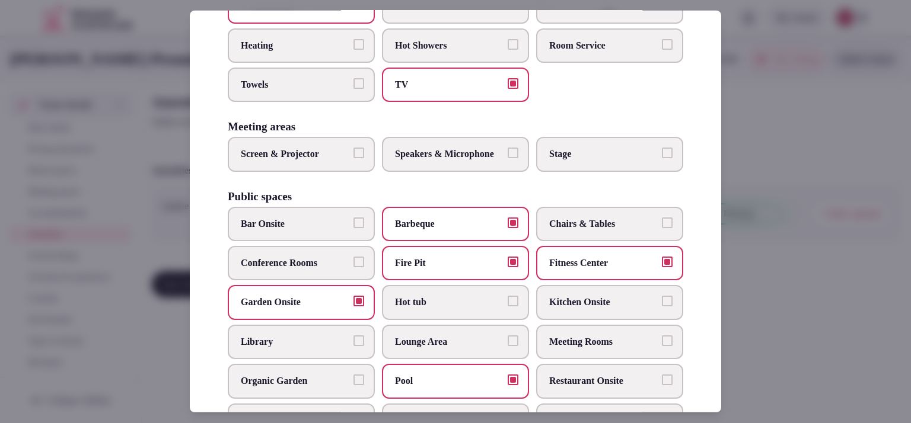
scroll to position [0, 0]
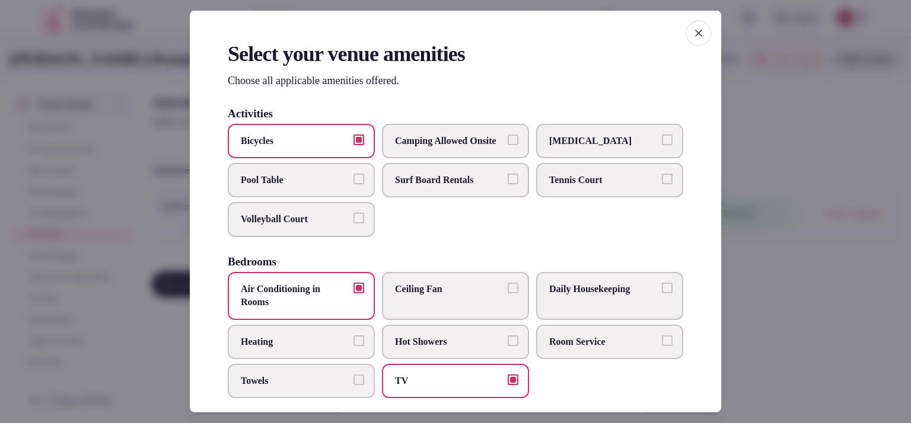
click at [333, 388] on span "Towels" at bounding box center [295, 381] width 109 height 13
click at [353, 385] on button "Towels" at bounding box center [358, 380] width 11 height 11
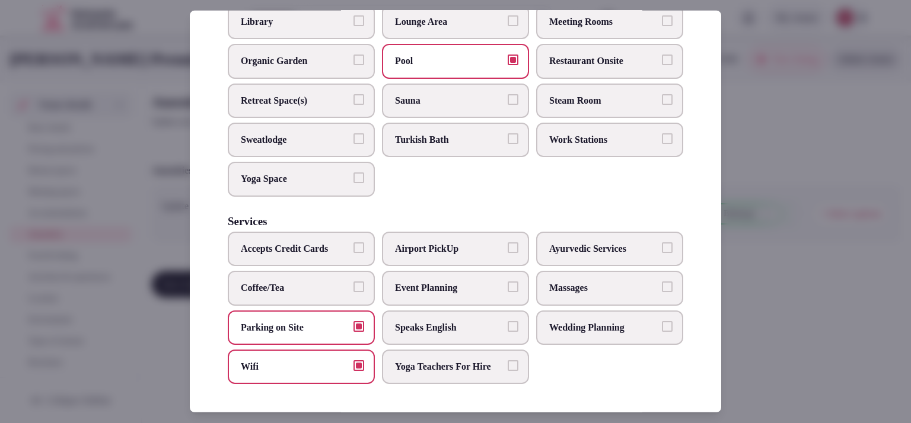
scroll to position [579, 0]
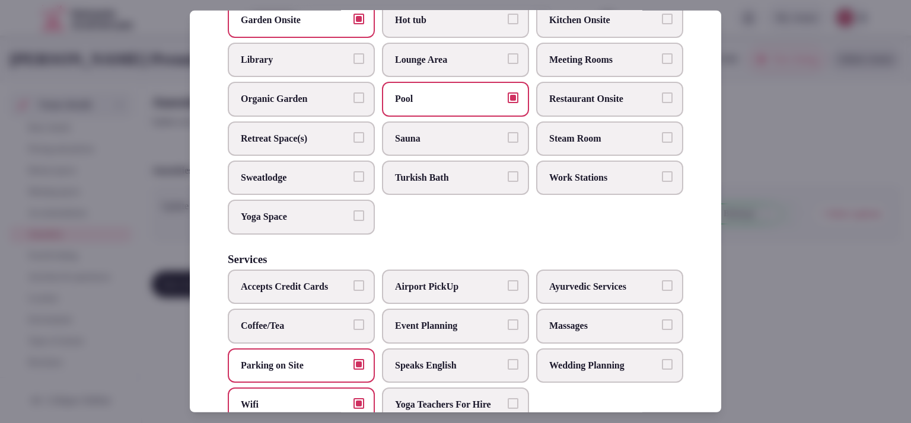
click at [639, 184] on span "Work Stations" at bounding box center [603, 177] width 109 height 13
click at [662, 182] on button "Work Stations" at bounding box center [667, 176] width 11 height 11
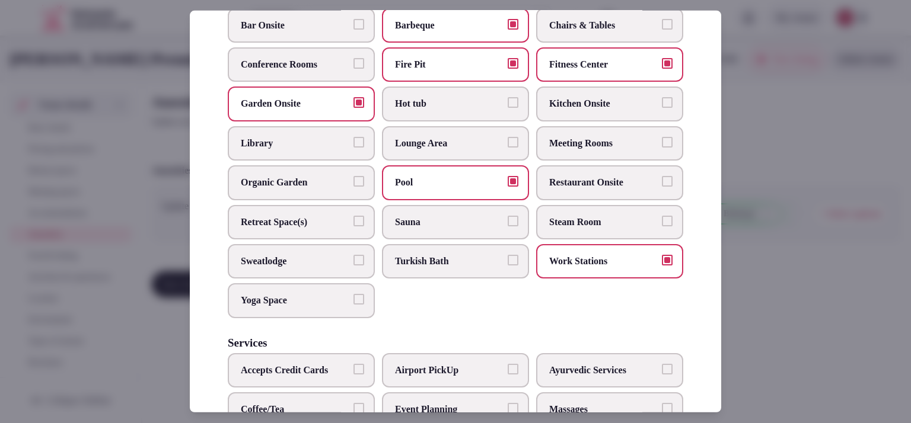
scroll to position [483, 0]
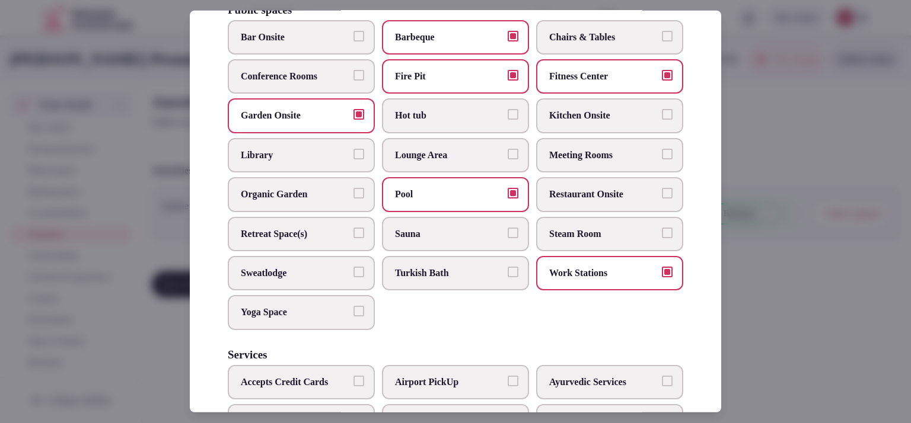
click at [630, 122] on span "Kitchen Onsite" at bounding box center [603, 115] width 109 height 13
click at [662, 120] on button "Kitchen Onsite" at bounding box center [667, 114] width 11 height 11
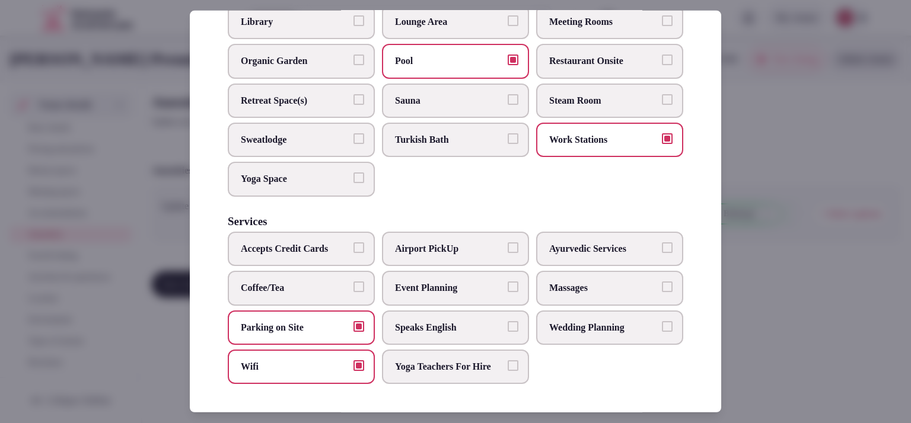
scroll to position [648, 0]
click at [777, 214] on div at bounding box center [455, 211] width 911 height 423
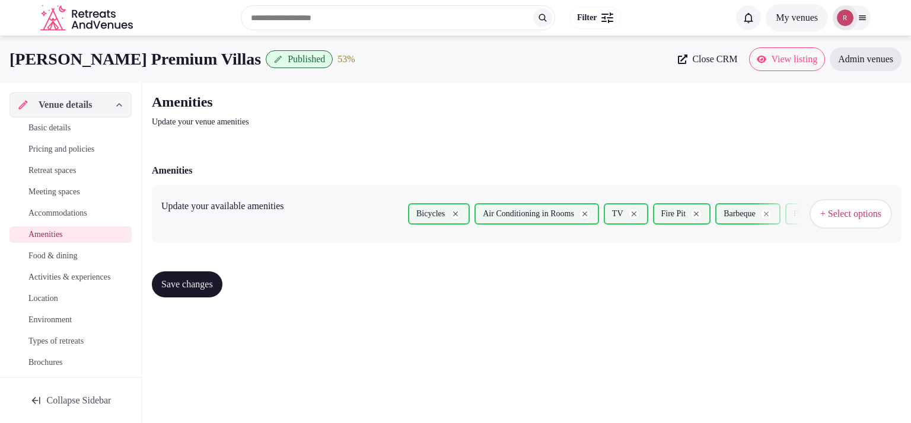
click at [195, 283] on span "Save changes" at bounding box center [187, 285] width 52 height 12
click at [45, 250] on span "Food & dining" at bounding box center [52, 256] width 49 height 12
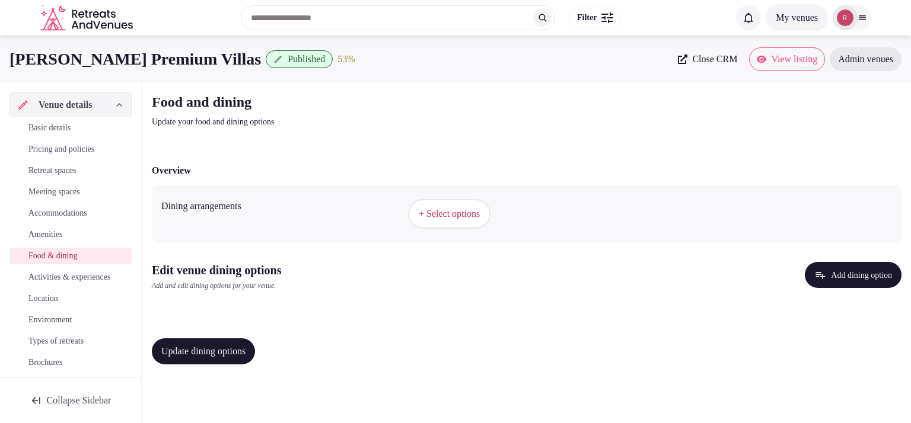
click at [467, 215] on span "+ Select options" at bounding box center [449, 214] width 61 height 13
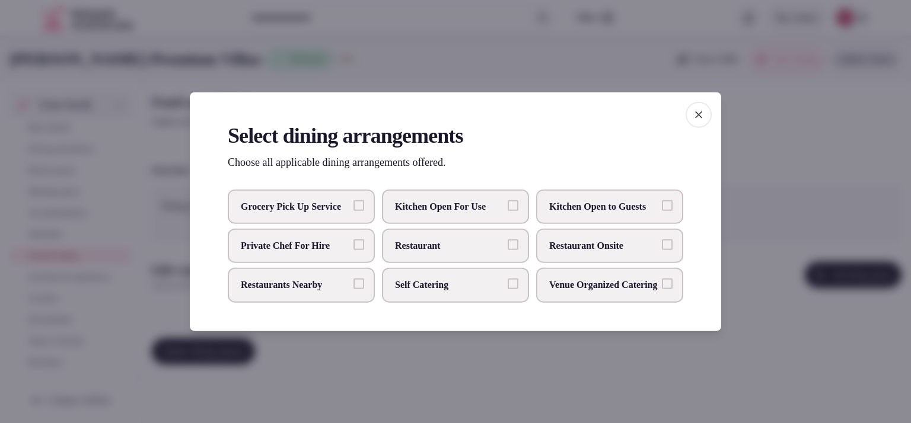
click at [432, 200] on span "Kitchen Open For Use" at bounding box center [449, 206] width 109 height 13
click at [508, 200] on button "Kitchen Open For Use" at bounding box center [513, 205] width 11 height 11
click at [300, 292] on label "Restaurants Nearby" at bounding box center [301, 285] width 147 height 34
click at [353, 289] on button "Restaurants Nearby" at bounding box center [358, 284] width 11 height 11
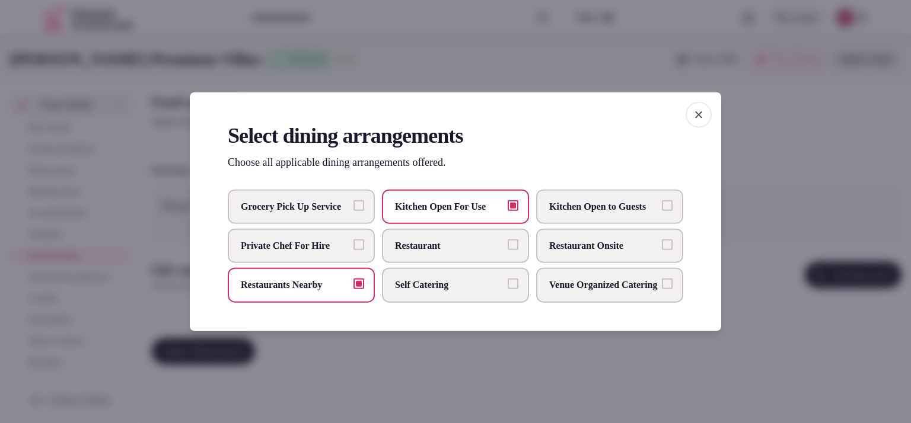
click at [758, 289] on div at bounding box center [455, 211] width 911 height 423
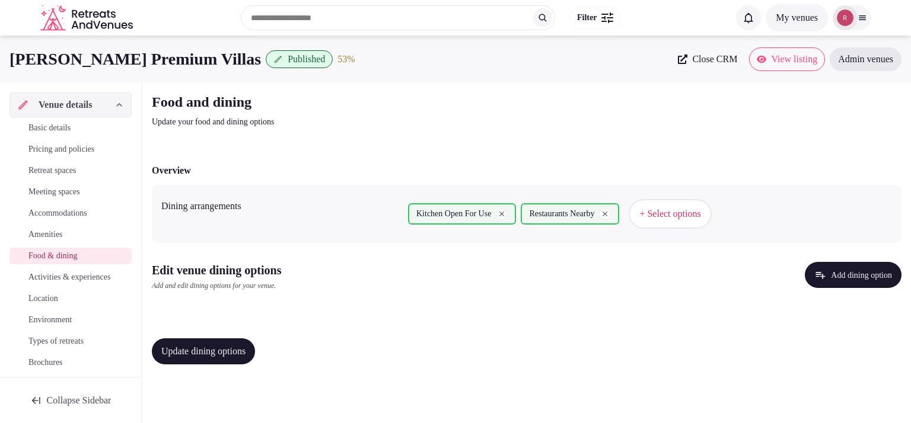
click at [189, 351] on span "Update dining options" at bounding box center [203, 352] width 84 height 12
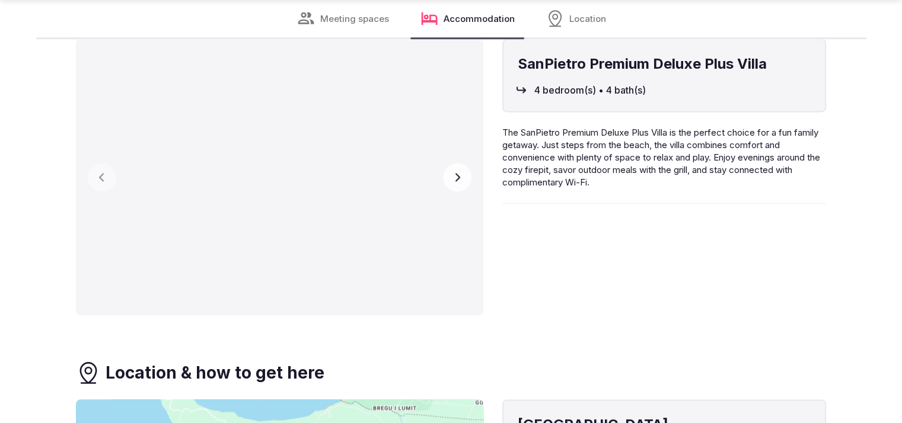
scroll to position [1594, 0]
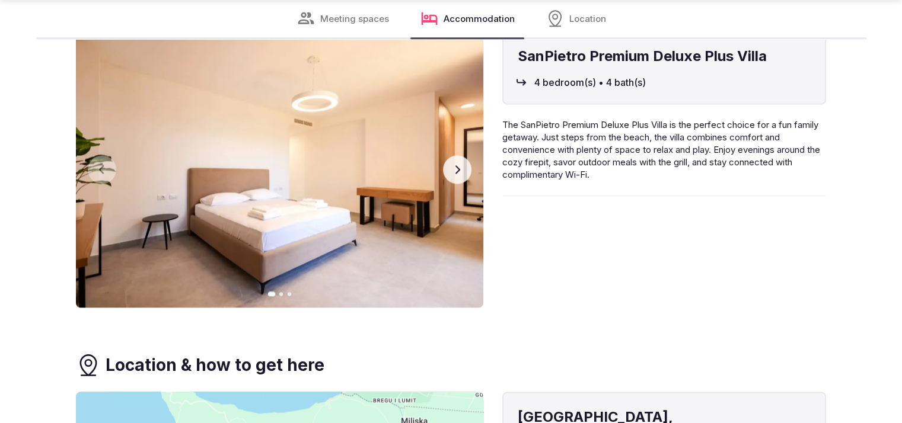
click at [469, 165] on button "Next slide" at bounding box center [457, 169] width 28 height 28
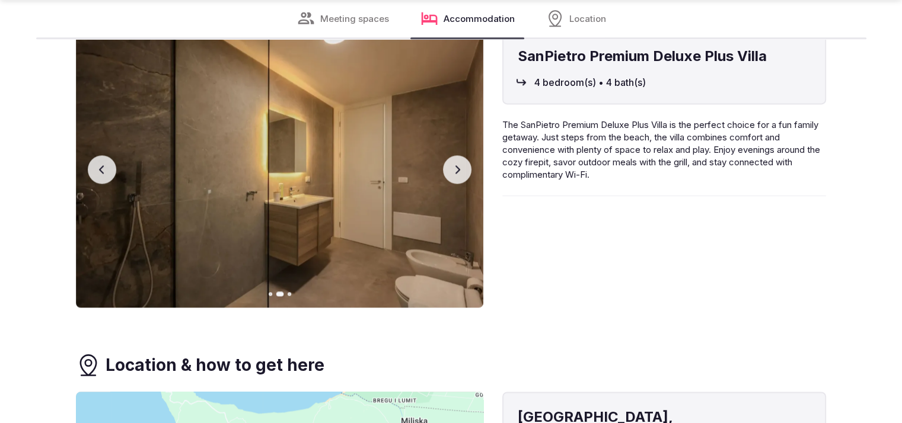
click at [469, 165] on button "Next slide" at bounding box center [457, 169] width 28 height 28
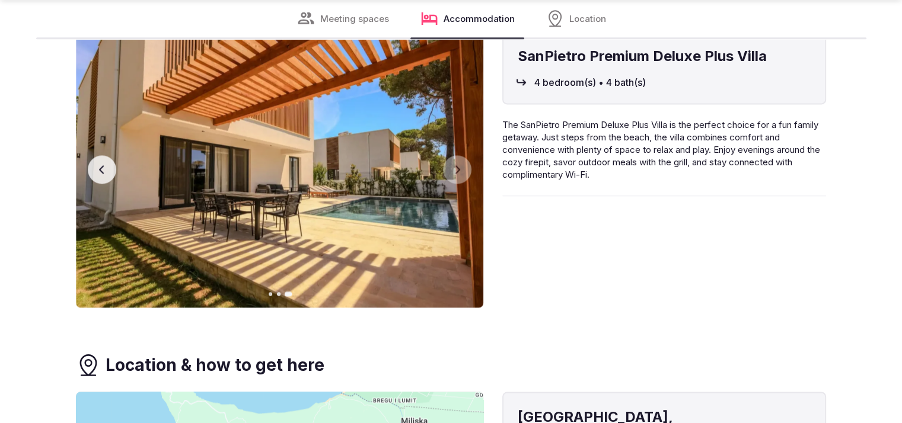
click at [548, 205] on div "SanPietro Premium Deluxe Plus Villa 4 bedroom(s) • 4 bath(s) The SanPietro Prem…" at bounding box center [664, 169] width 324 height 277
click at [106, 163] on button "Previous slide" at bounding box center [102, 169] width 28 height 28
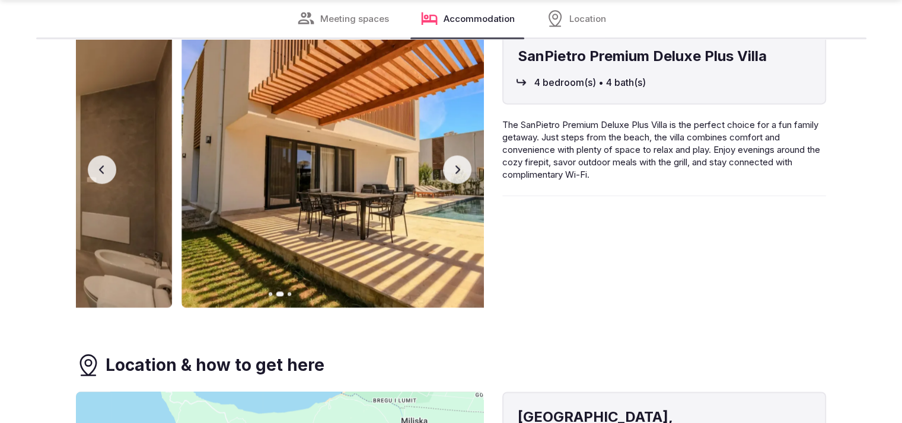
click at [106, 163] on button "Previous slide" at bounding box center [102, 169] width 28 height 28
